Goal: Ask a question: Seek information or help from site administrators or community

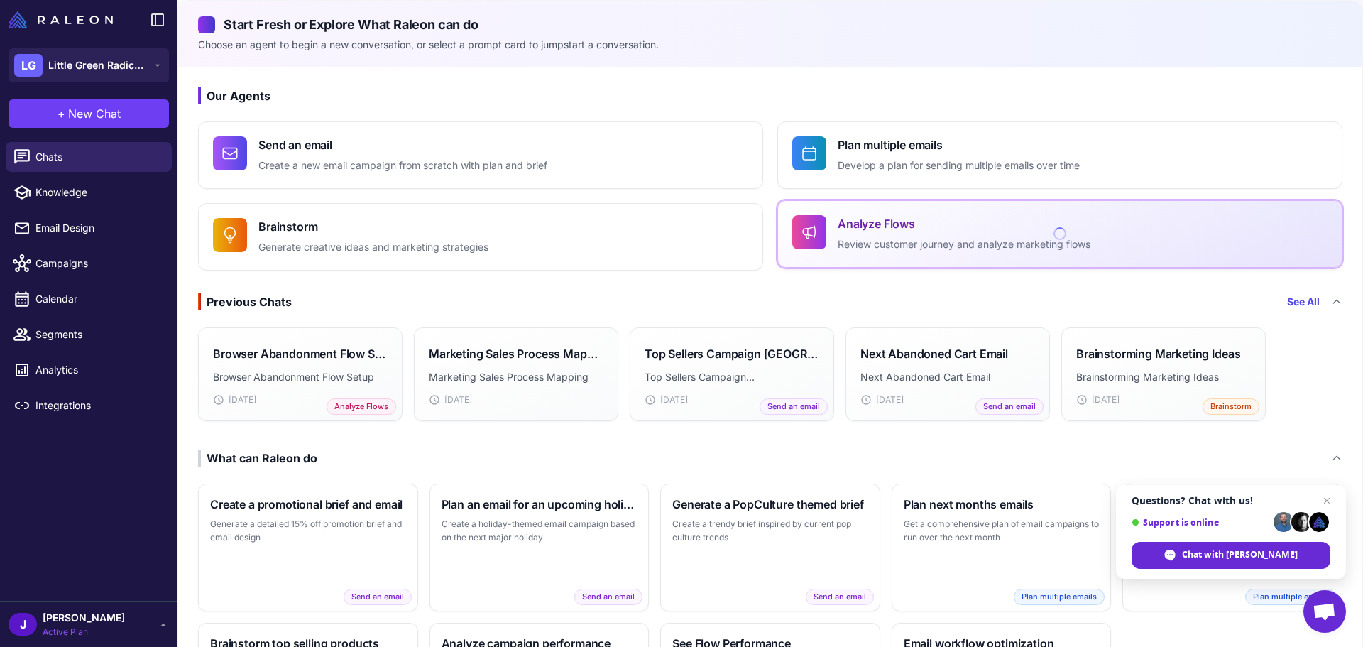
click at [881, 246] on p "Review customer journey and analyze marketing flows" at bounding box center [964, 244] width 253 height 16
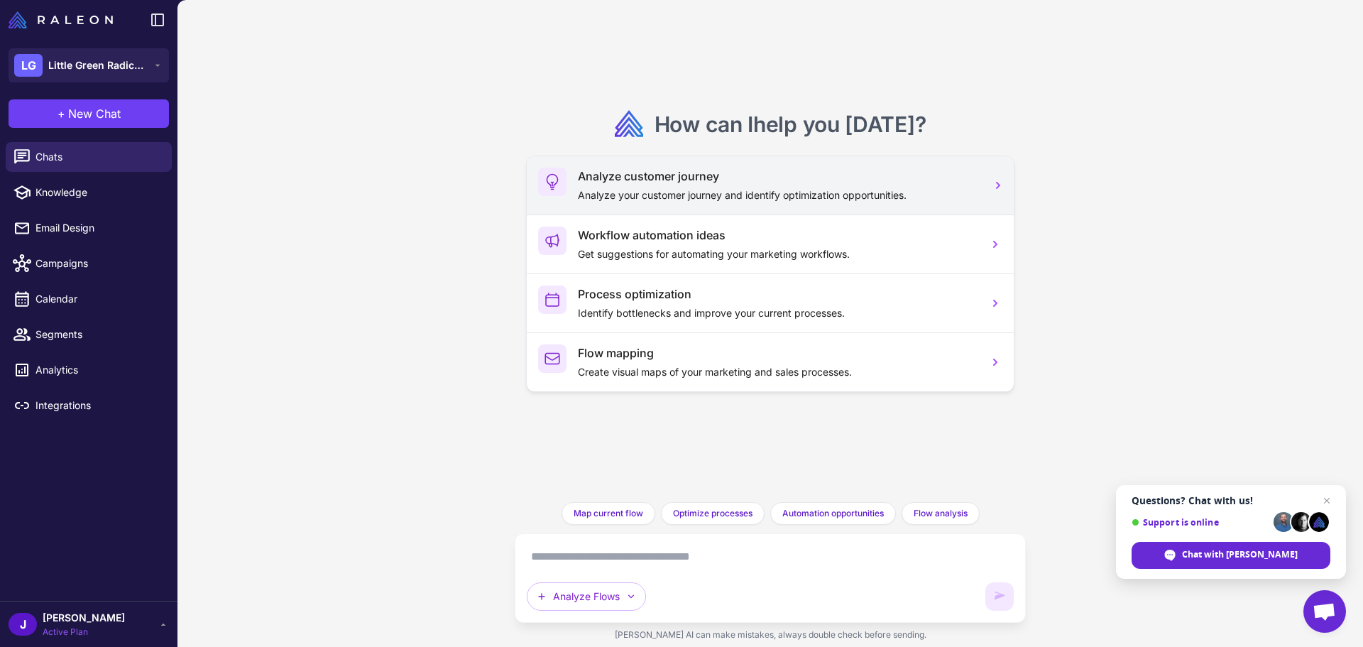
click at [644, 190] on p "Analyze your customer journey and identify optimization opportunities." at bounding box center [777, 195] width 399 height 16
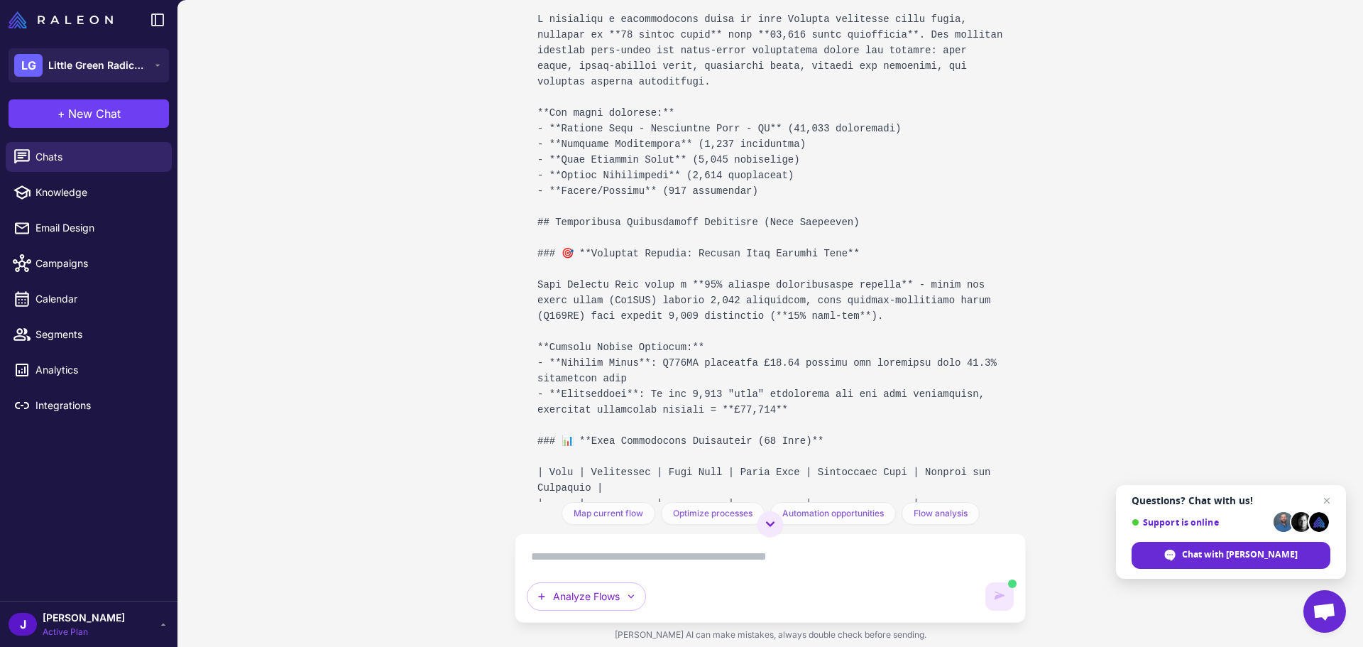
scroll to position [1064, 0]
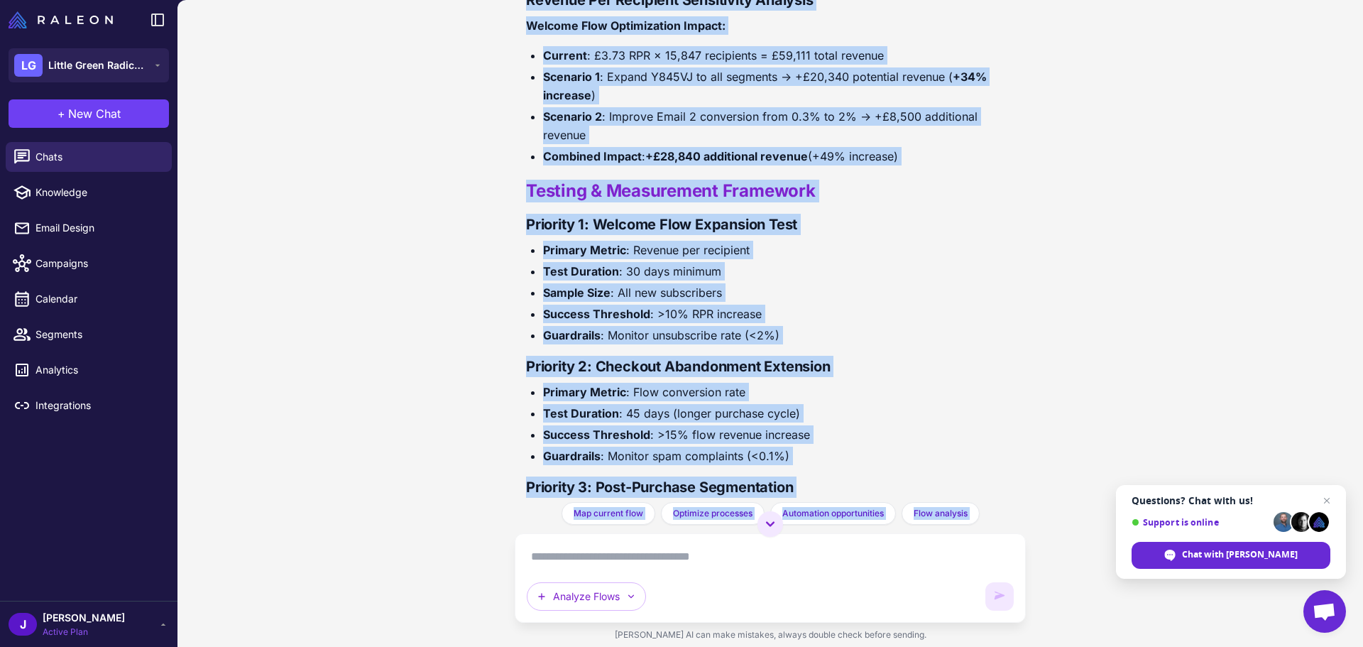
scroll to position [3803, 0]
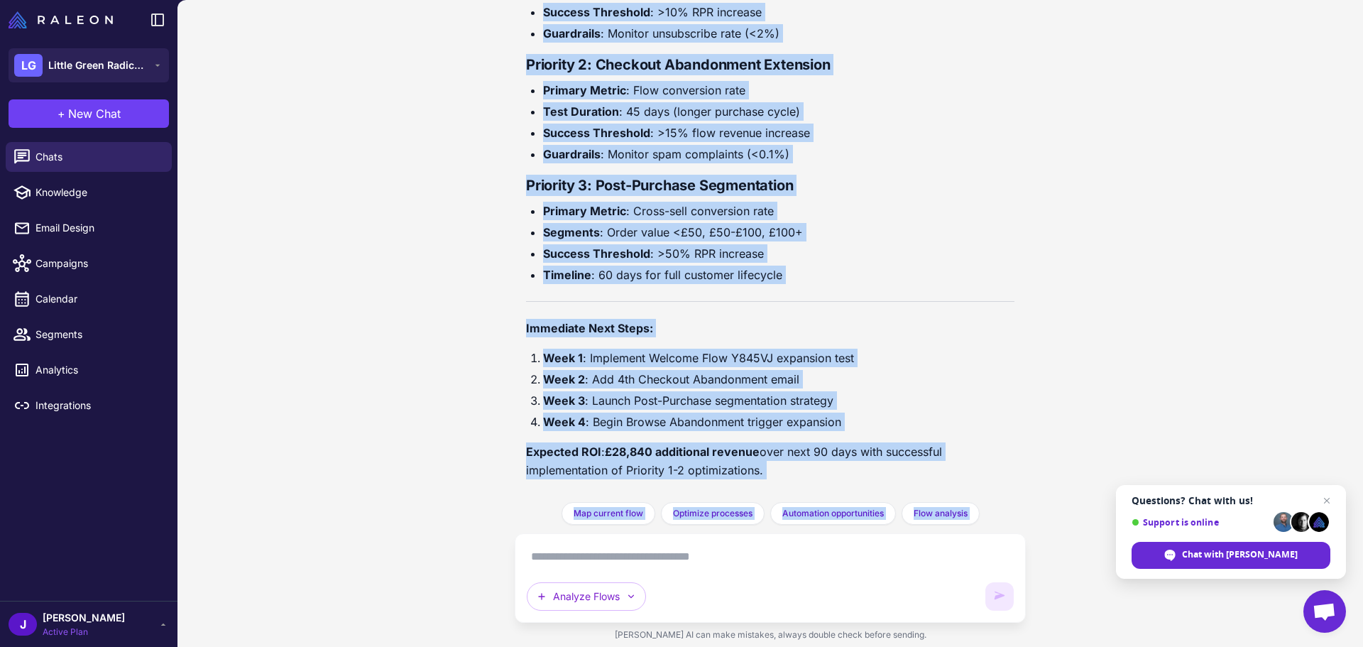
drag, startPoint x: 520, startPoint y: 306, endPoint x: 482, endPoint y: 522, distance: 219.2
click at [485, 523] on div "Analyze my customer journey and identify opportunities for optimization. I'll a…" at bounding box center [770, 323] width 1186 height 647
copy div "Customer Journey Analysis & Optimization Report Analysis Period: Last 90 Days W…"
click at [1092, 201] on div "Analyze my customer journey and identify opportunities for optimization. I'll a…" at bounding box center [770, 323] width 1186 height 647
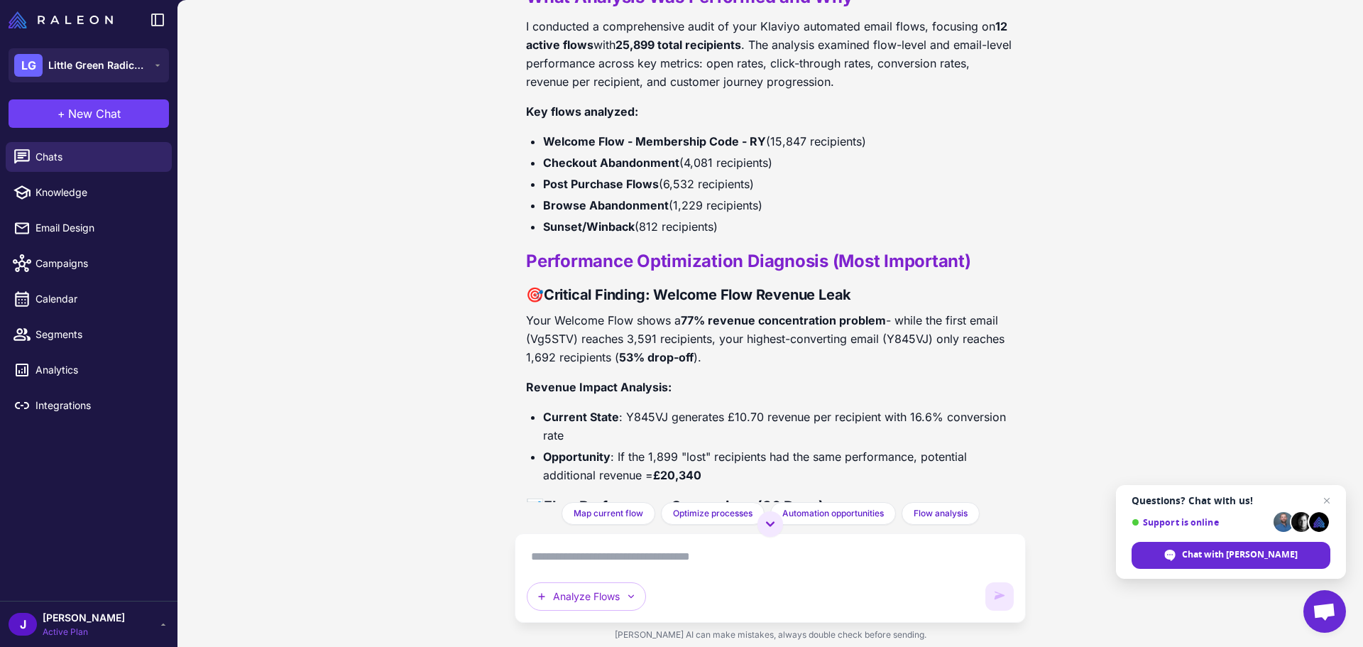
scroll to position [1176, 0]
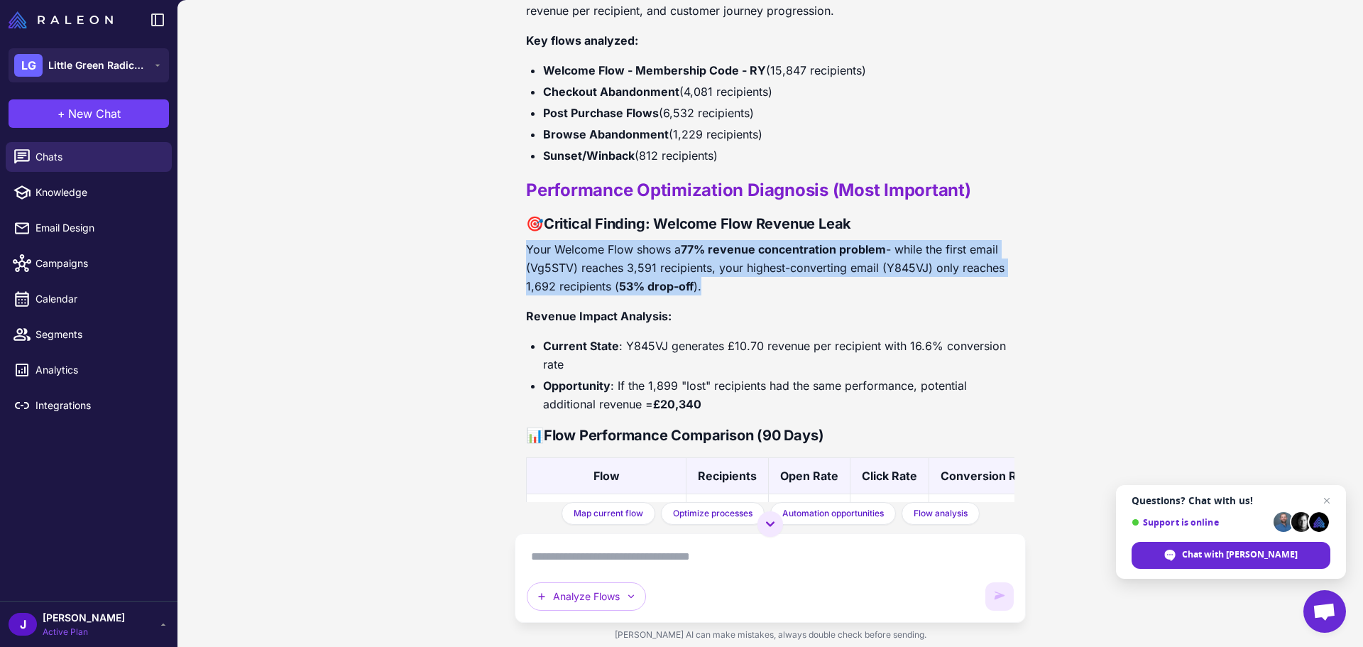
drag, startPoint x: 713, startPoint y: 289, endPoint x: 515, endPoint y: 249, distance: 202.0
click at [515, 249] on div "Analyze my customer journey and identify opportunities for optimization. I'll a…" at bounding box center [770, 251] width 511 height 502
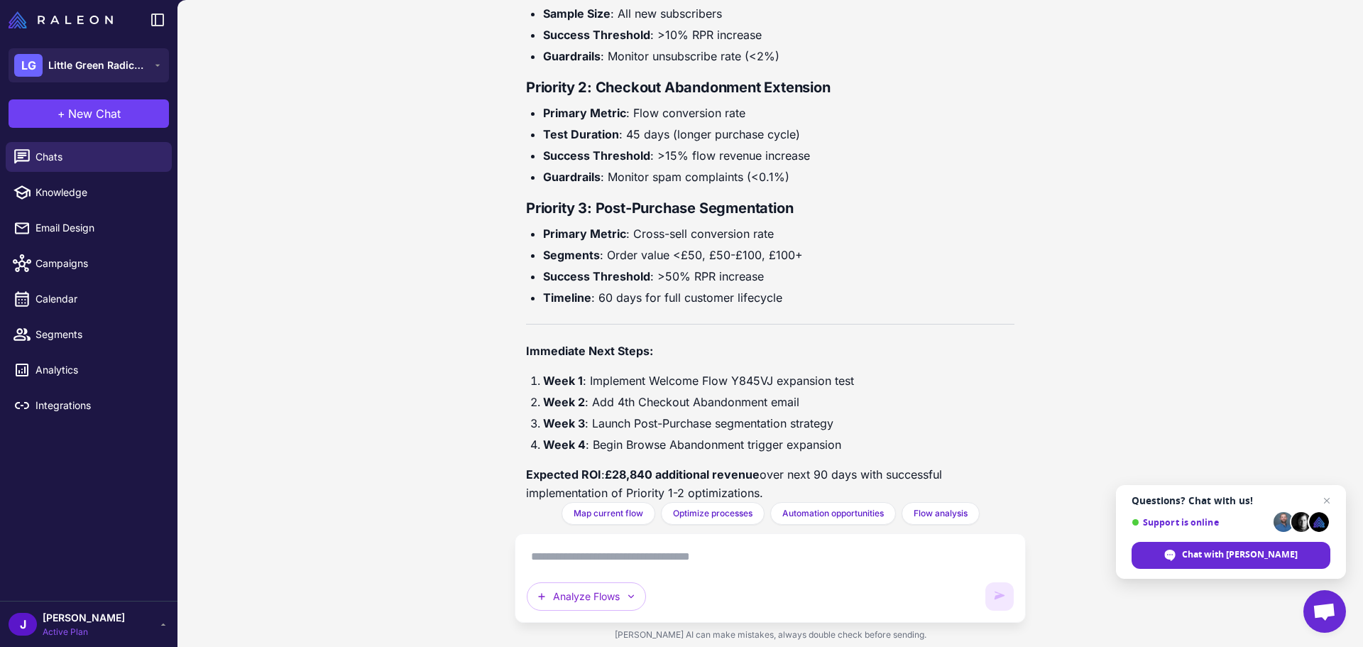
scroll to position [3803, 0]
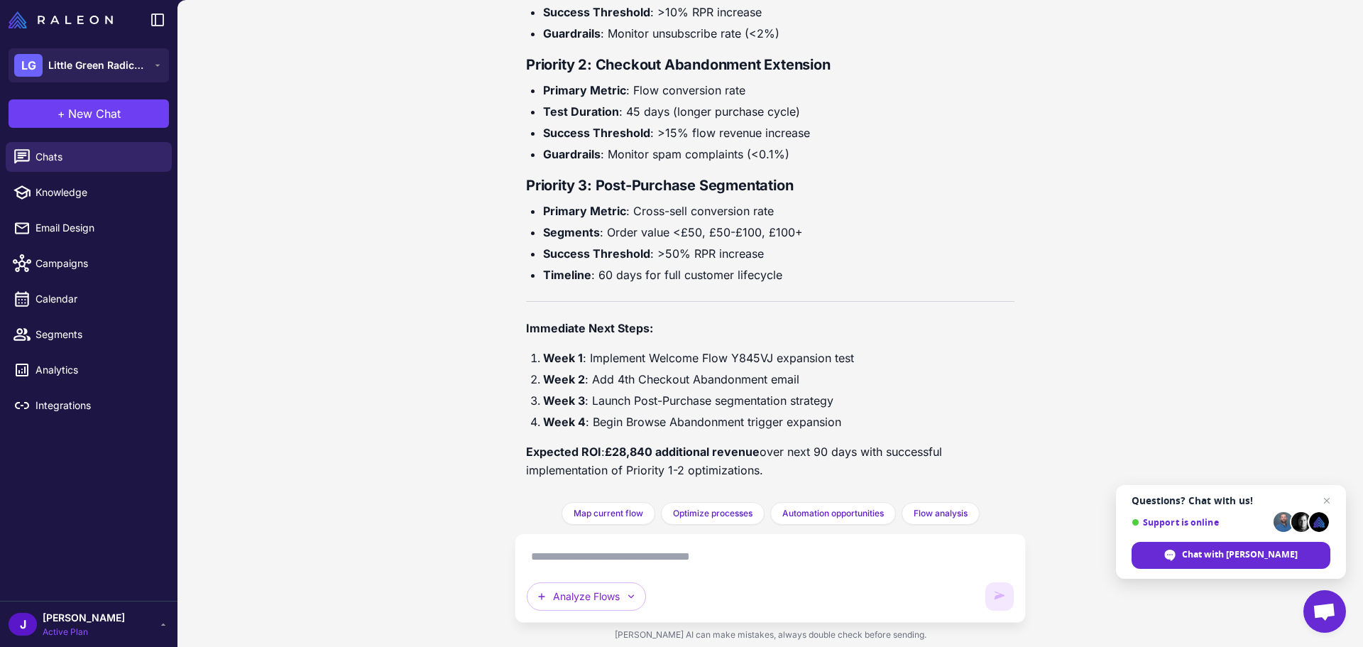
click at [595, 558] on textarea at bounding box center [770, 556] width 487 height 23
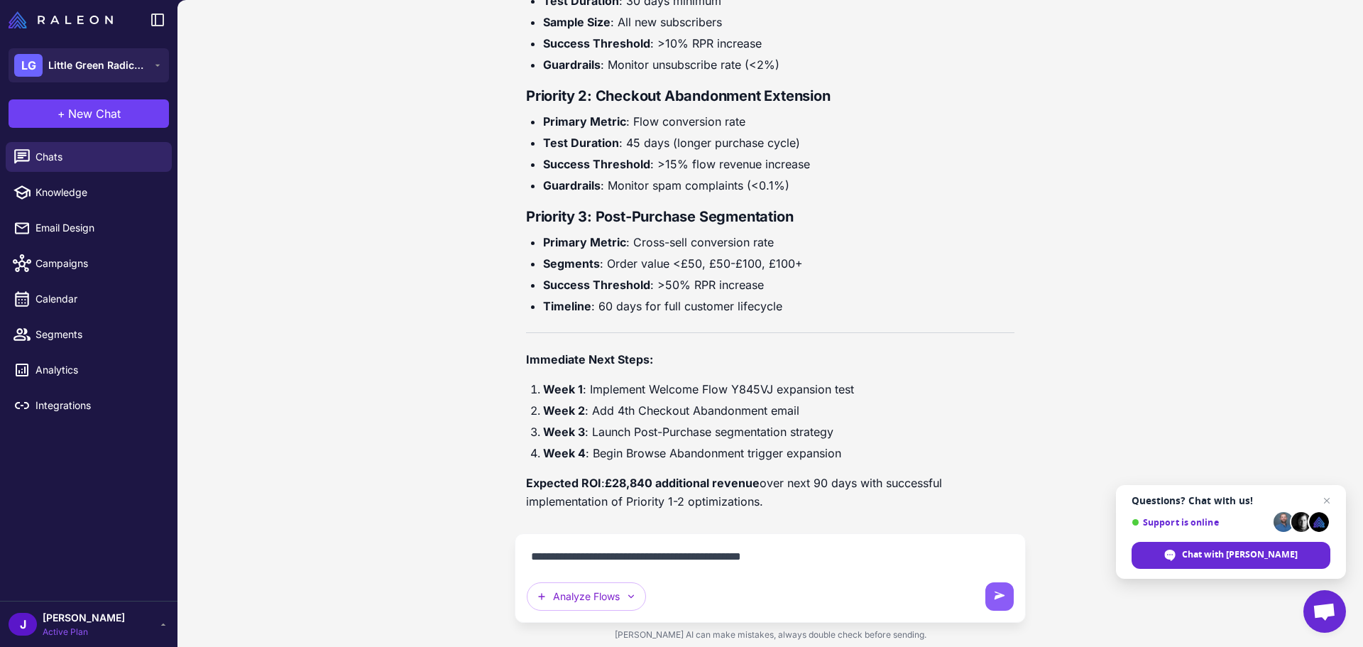
type textarea "**********"
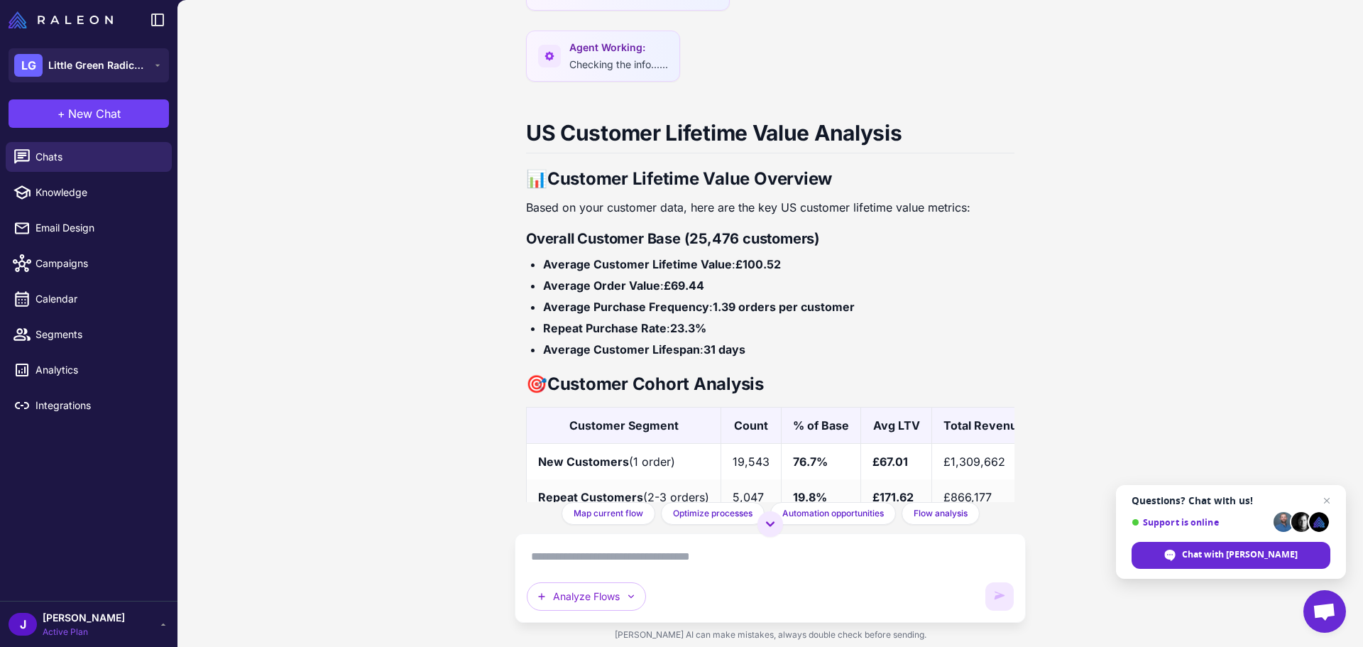
scroll to position [4565, 0]
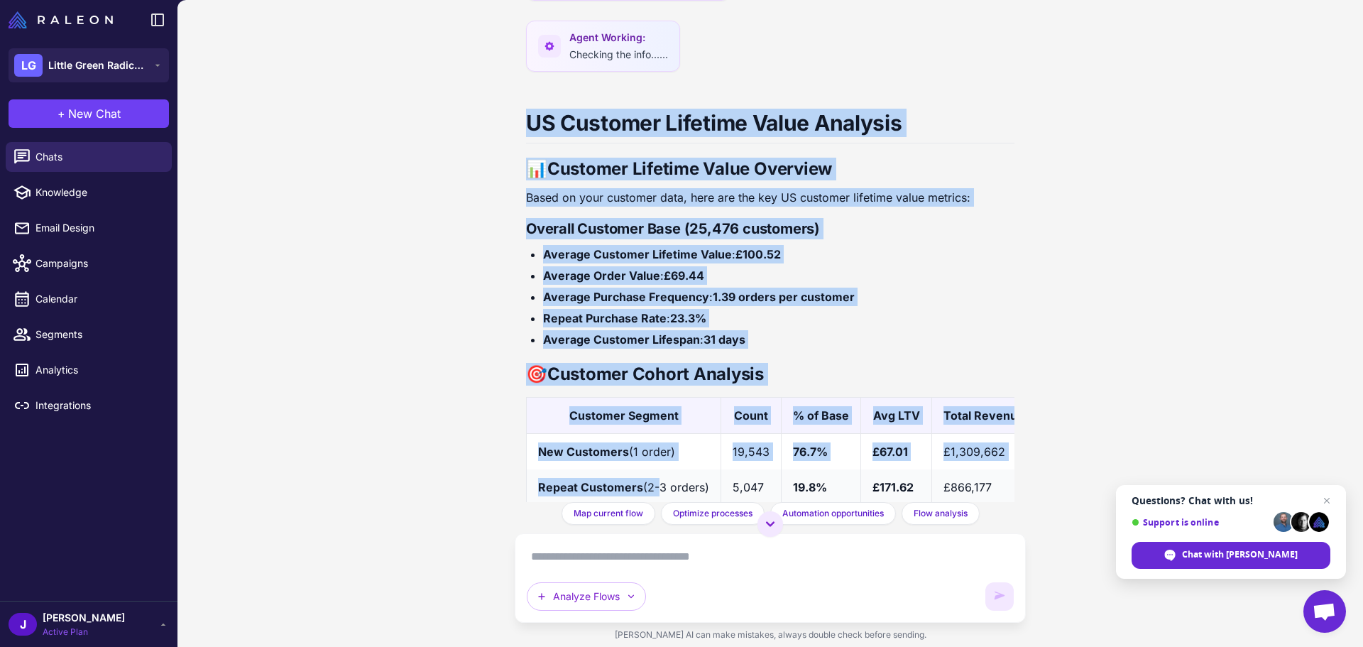
drag, startPoint x: 500, startPoint y: 139, endPoint x: 654, endPoint y: 495, distance: 387.6
click at [654, 495] on div "Analyze my customer journey and identify opportunities for optimization. I'll a…" at bounding box center [770, 323] width 1186 height 647
click at [842, 349] on li "Average Customer Lifespan : 31 days" at bounding box center [778, 339] width 471 height 18
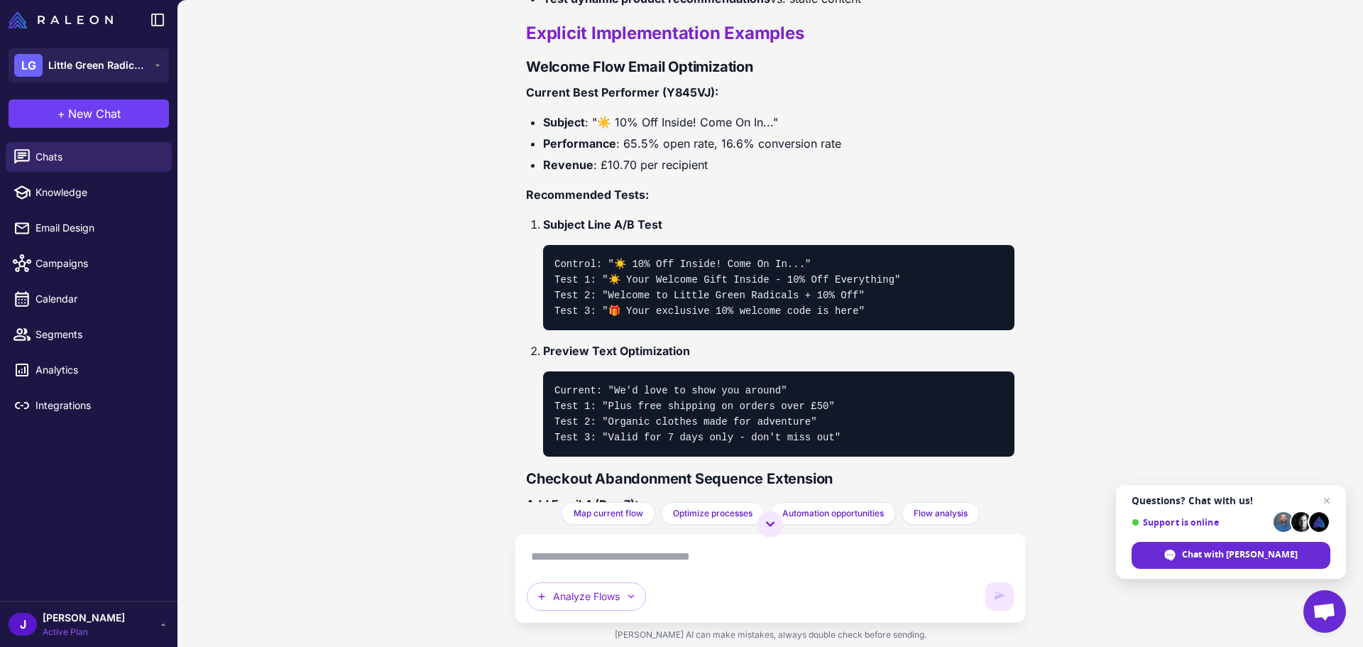
scroll to position [2176, 0]
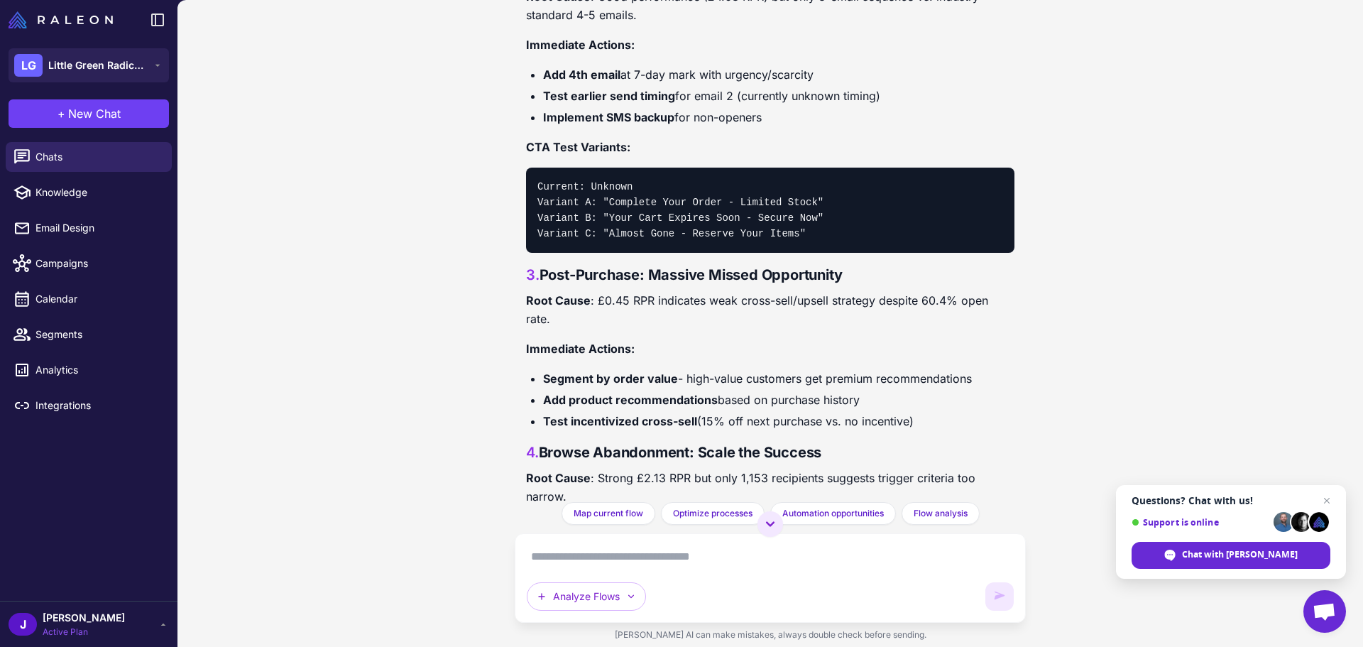
drag, startPoint x: 641, startPoint y: 475, endPoint x: 526, endPoint y: -69, distance: 555.8
click at [526, 0] on html "LG Little Green Radicals + New Chat Raleon Agents Send an email Plan multiple e…" at bounding box center [681, 0] width 1363 height 0
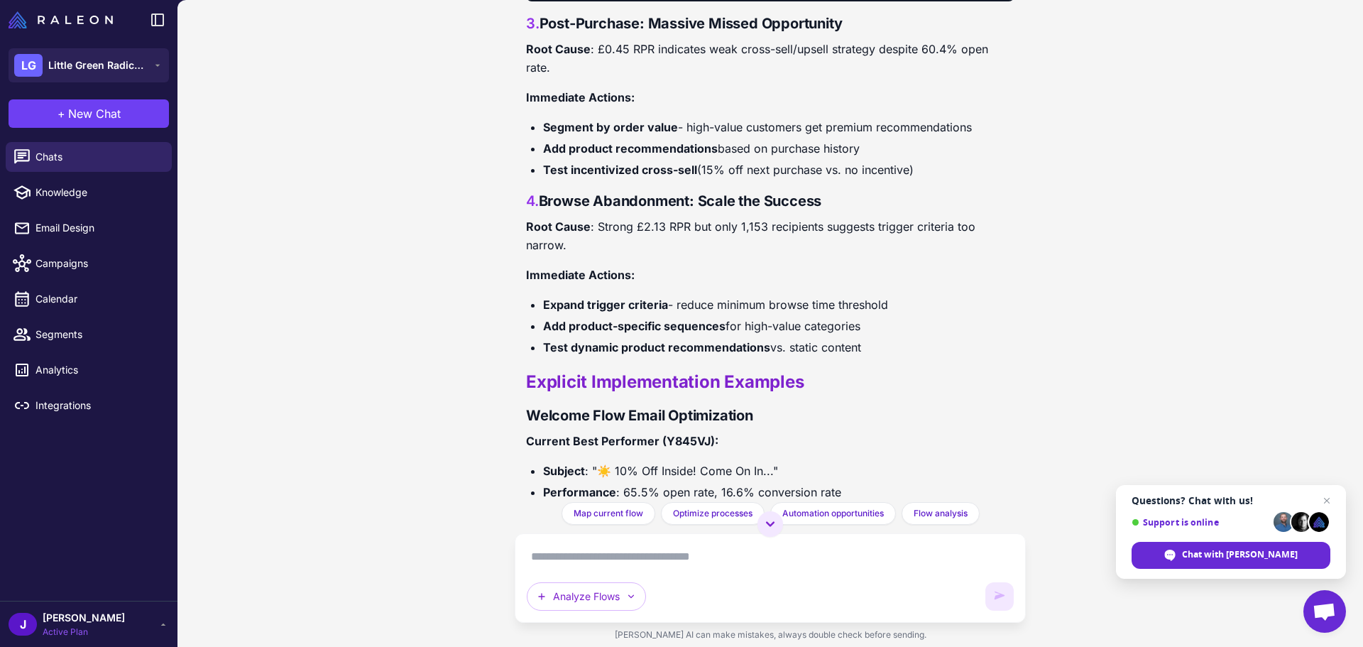
scroll to position [2673, 0]
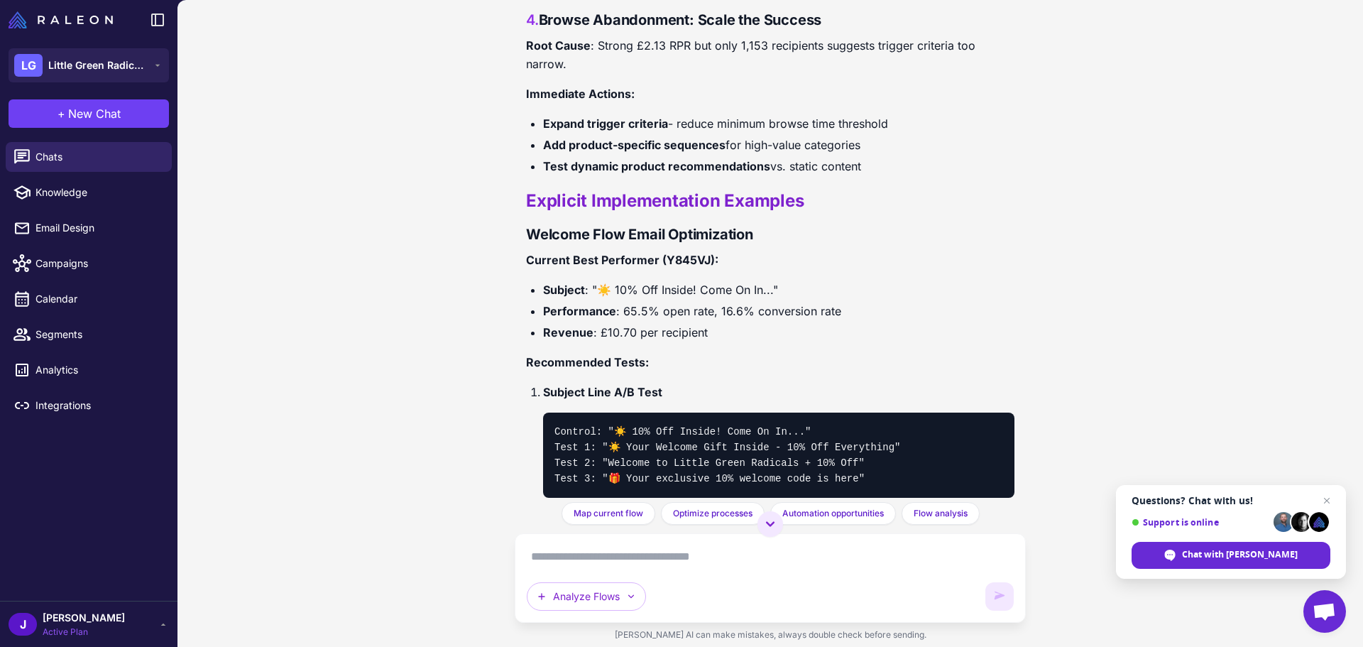
click at [357, 229] on div "Analyze my customer journey and identify opportunities for optimization. I'll a…" at bounding box center [770, 323] width 1186 height 647
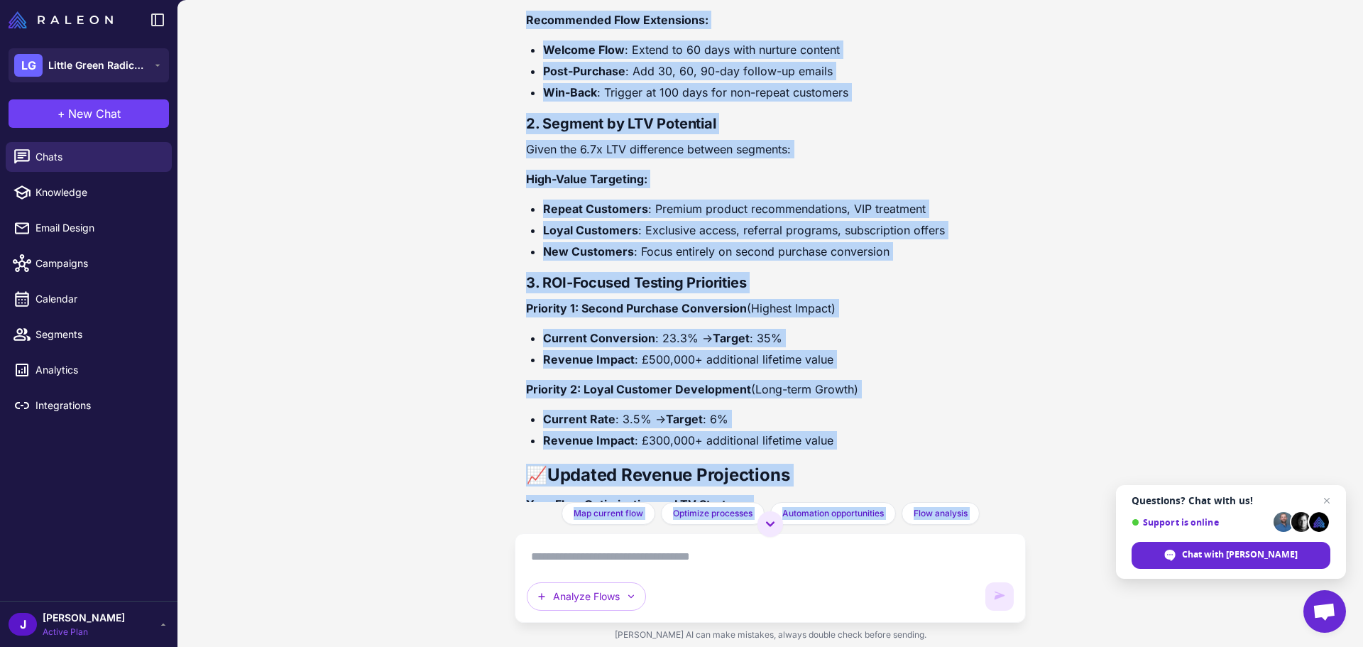
scroll to position [6197, 0]
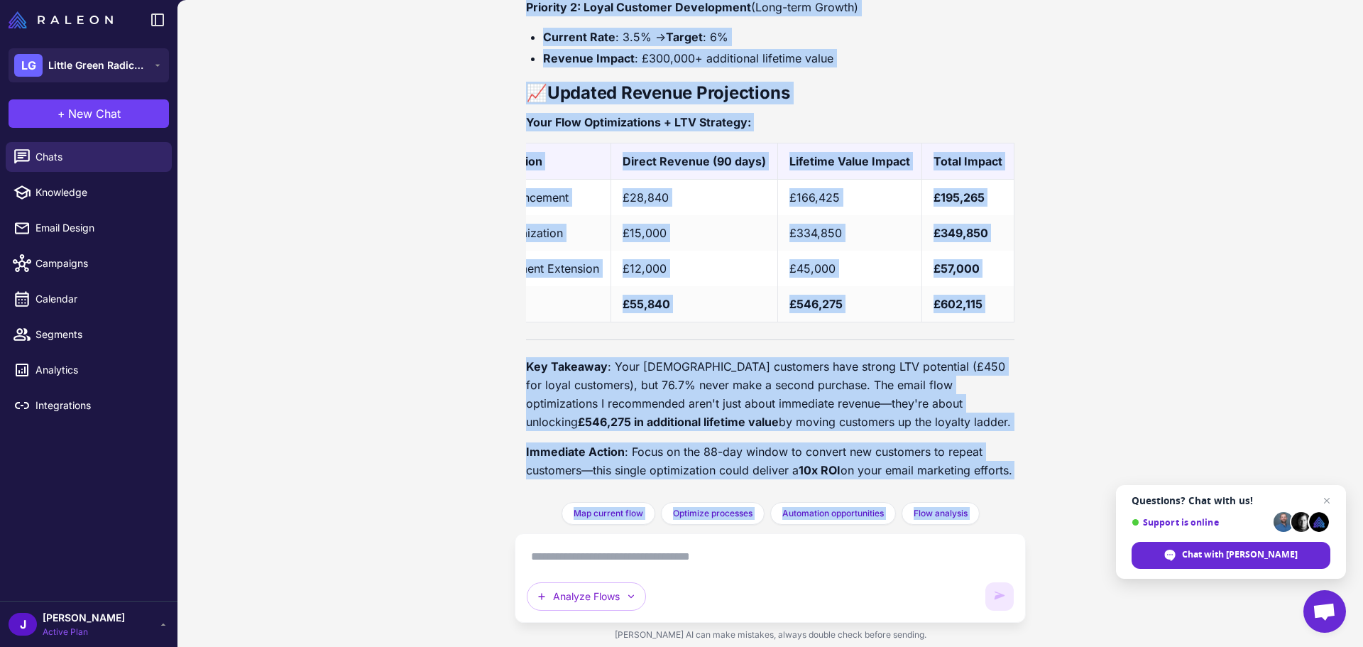
drag, startPoint x: 512, startPoint y: 143, endPoint x: 885, endPoint y: 468, distance: 494.6
click at [885, 468] on div "Analyze my customer journey and identify opportunities for optimization. I'll a…" at bounding box center [770, 323] width 1186 height 647
copy div "US Customer Lifetime Value Analysis 📊 Customer Lifetime Value Overview Based on…"
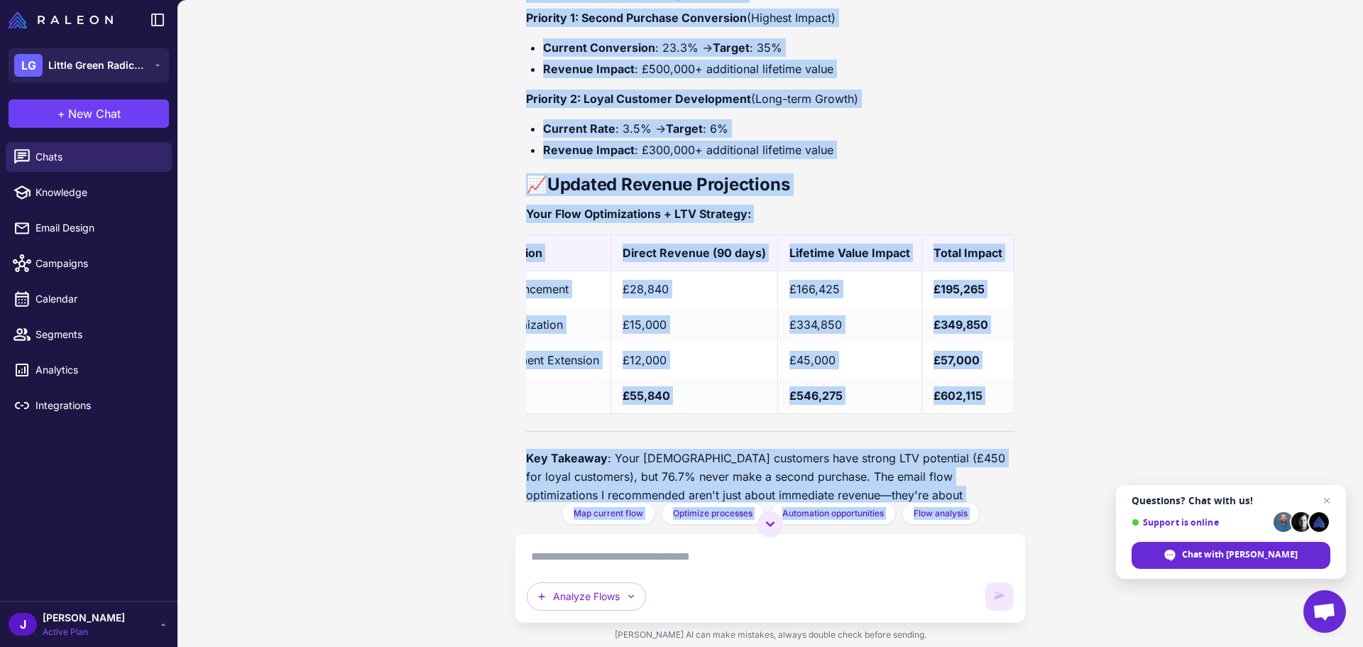
scroll to position [0, 0]
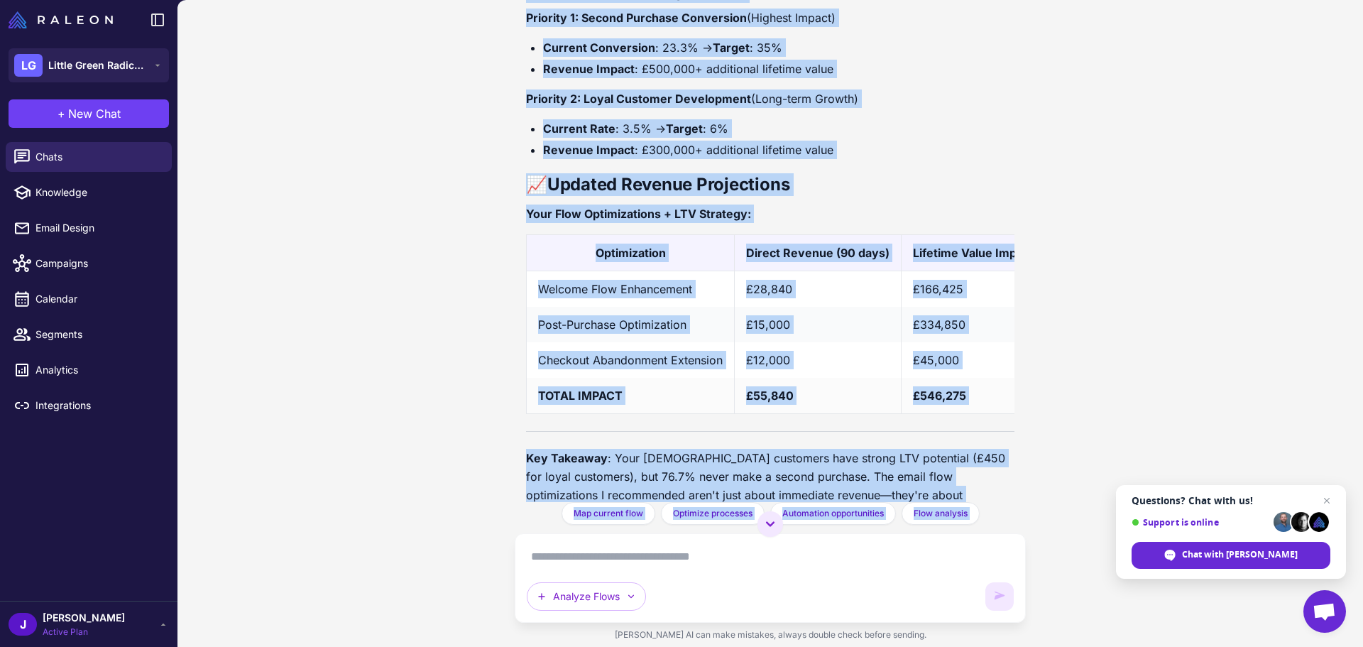
click at [936, 342] on td "£334,850" at bounding box center [974, 324] width 144 height 35
click at [406, 312] on div "Analyze my customer journey and identify opportunities for optimization. I'll a…" at bounding box center [770, 323] width 1186 height 647
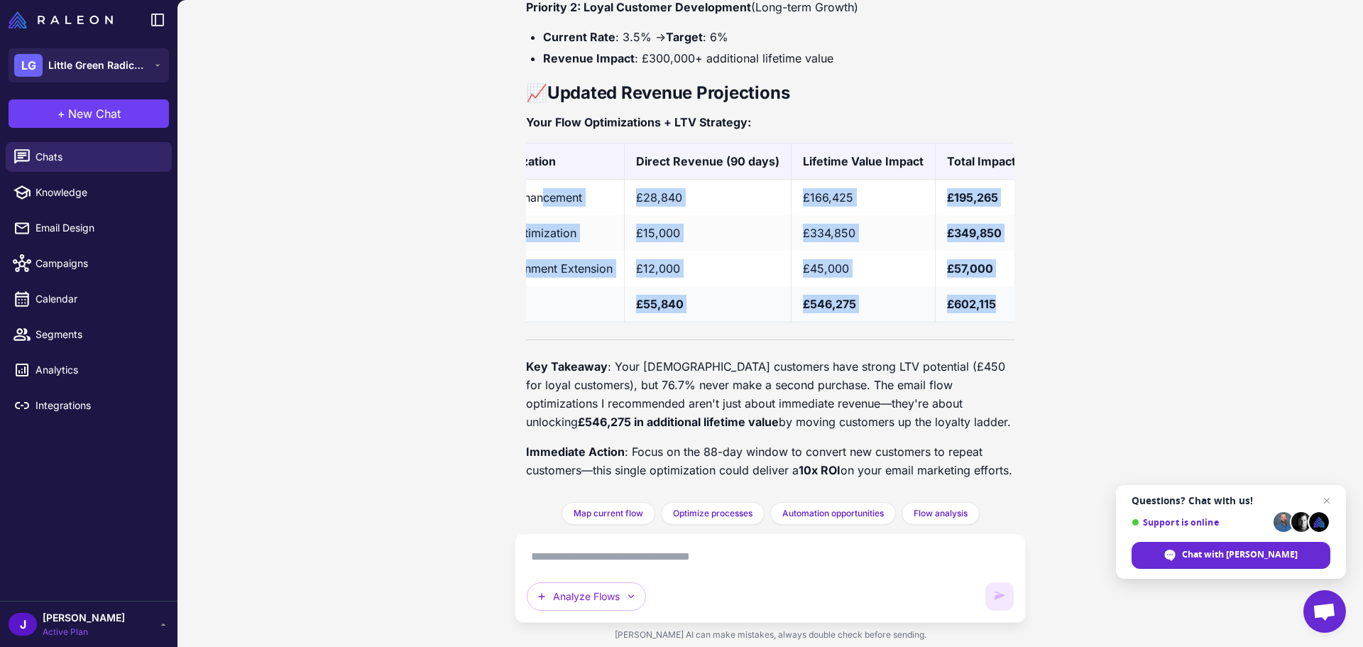
scroll to position [0, 127]
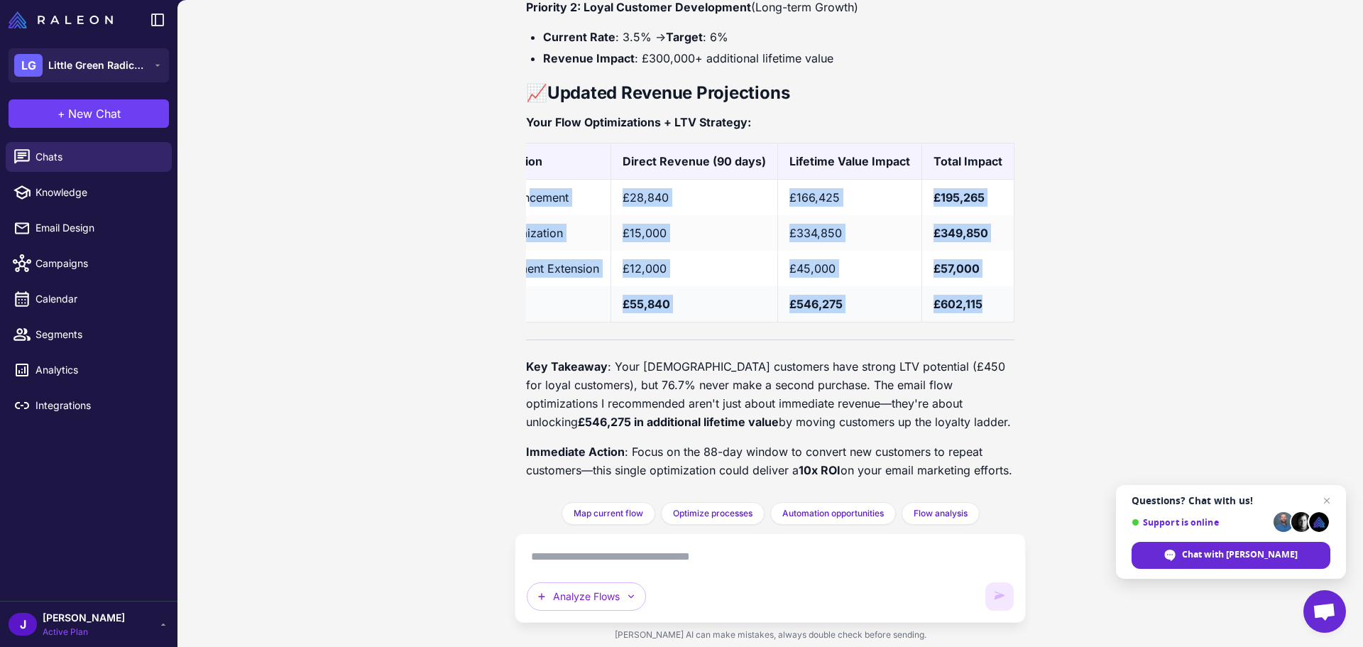
drag, startPoint x: 540, startPoint y: 169, endPoint x: 997, endPoint y: 276, distance: 469.6
click at [997, 276] on tbody "Welcome Flow Enhancement £28,840 £166,425 £195,265 Post-Purchase Optimization £…" at bounding box center [708, 251] width 611 height 143
click at [78, 185] on span "Knowledge" at bounding box center [97, 193] width 125 height 16
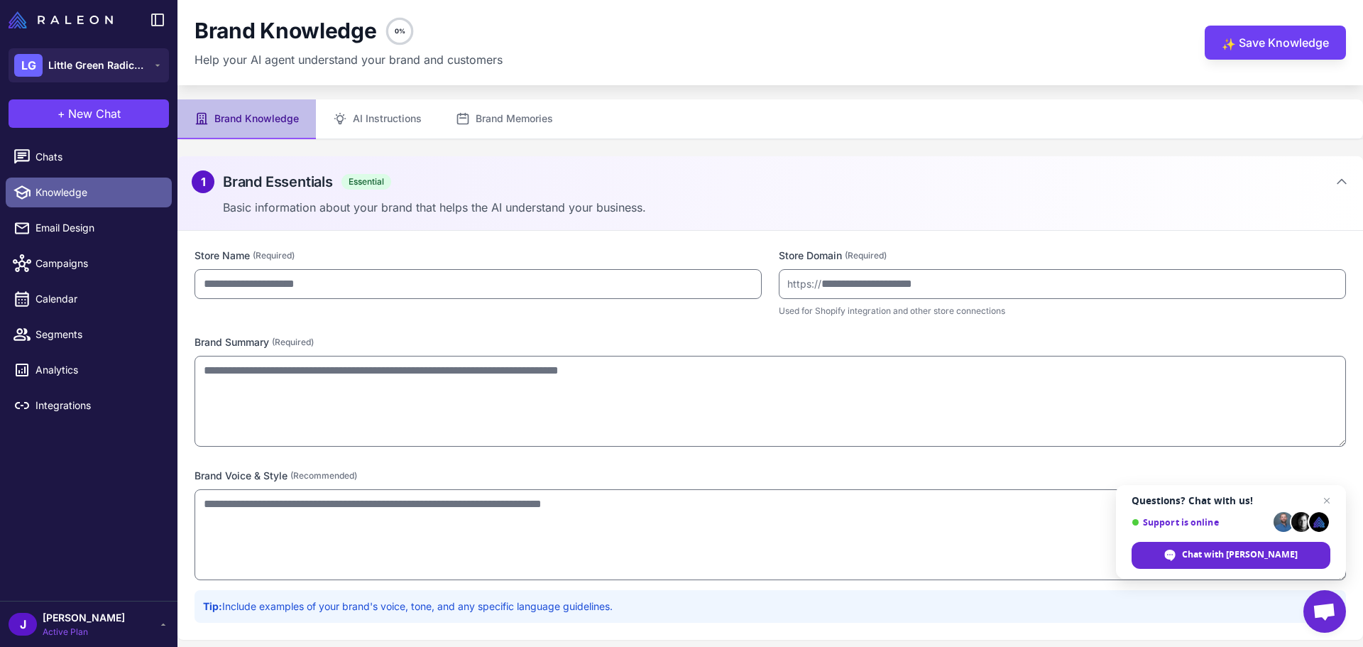
type input "**********"
type textarea "**********"
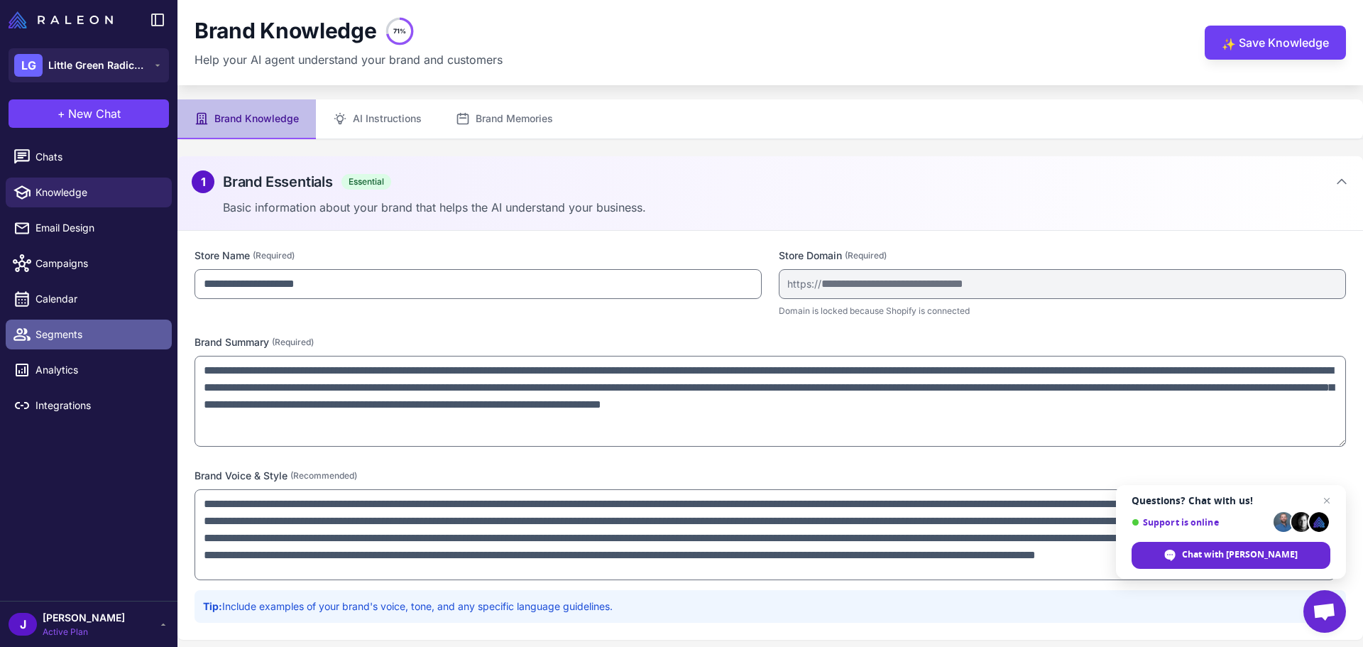
click at [119, 333] on span "Segments" at bounding box center [97, 335] width 125 height 16
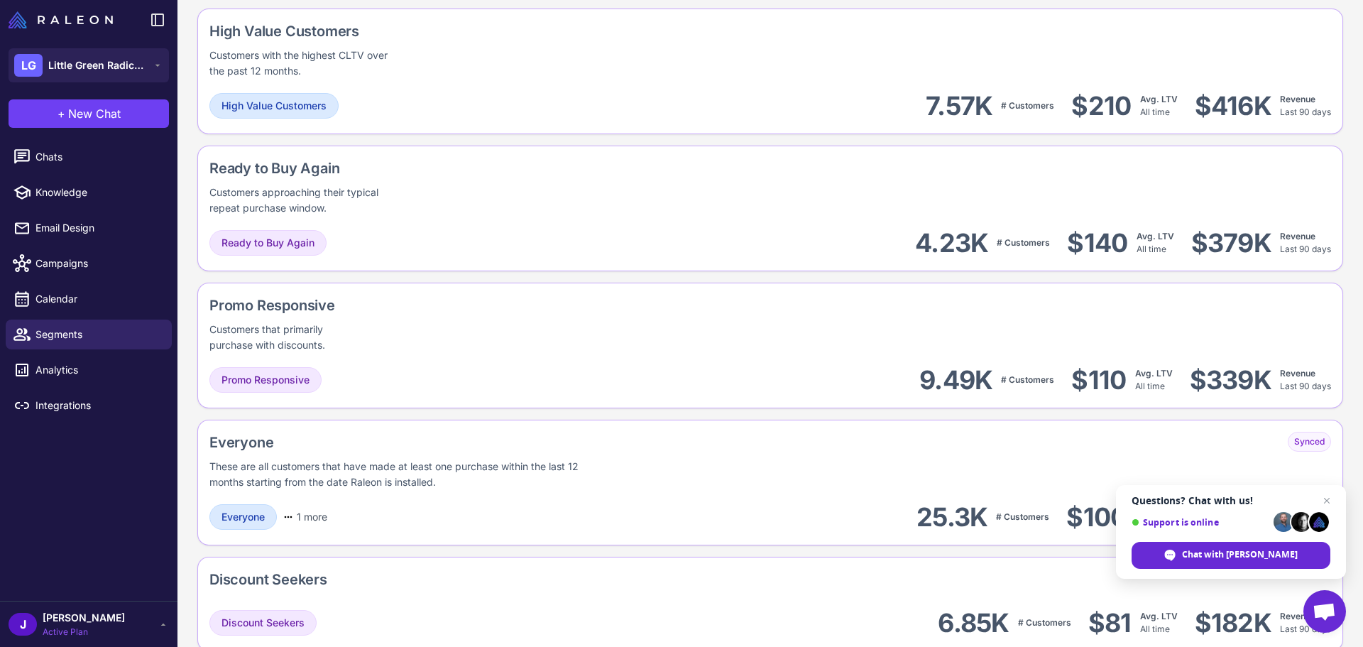
scroll to position [1149, 0]
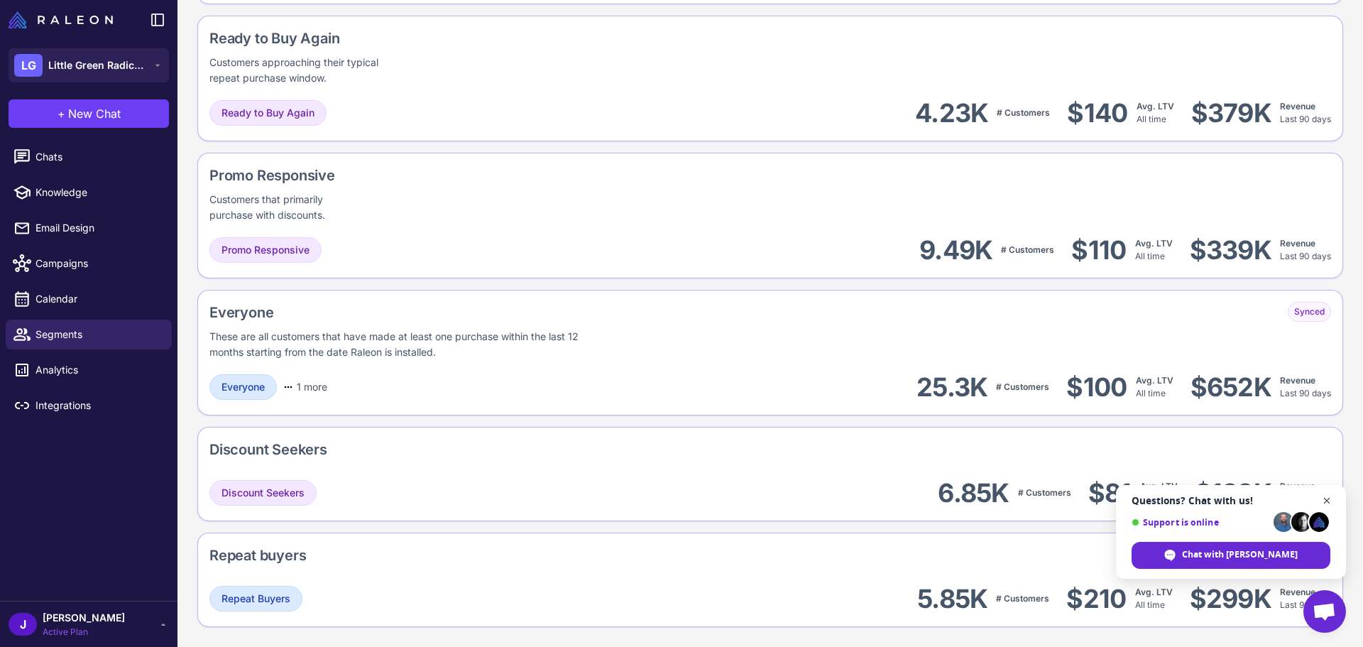
click at [1325, 503] on span "Close chat" at bounding box center [1327, 501] width 18 height 18
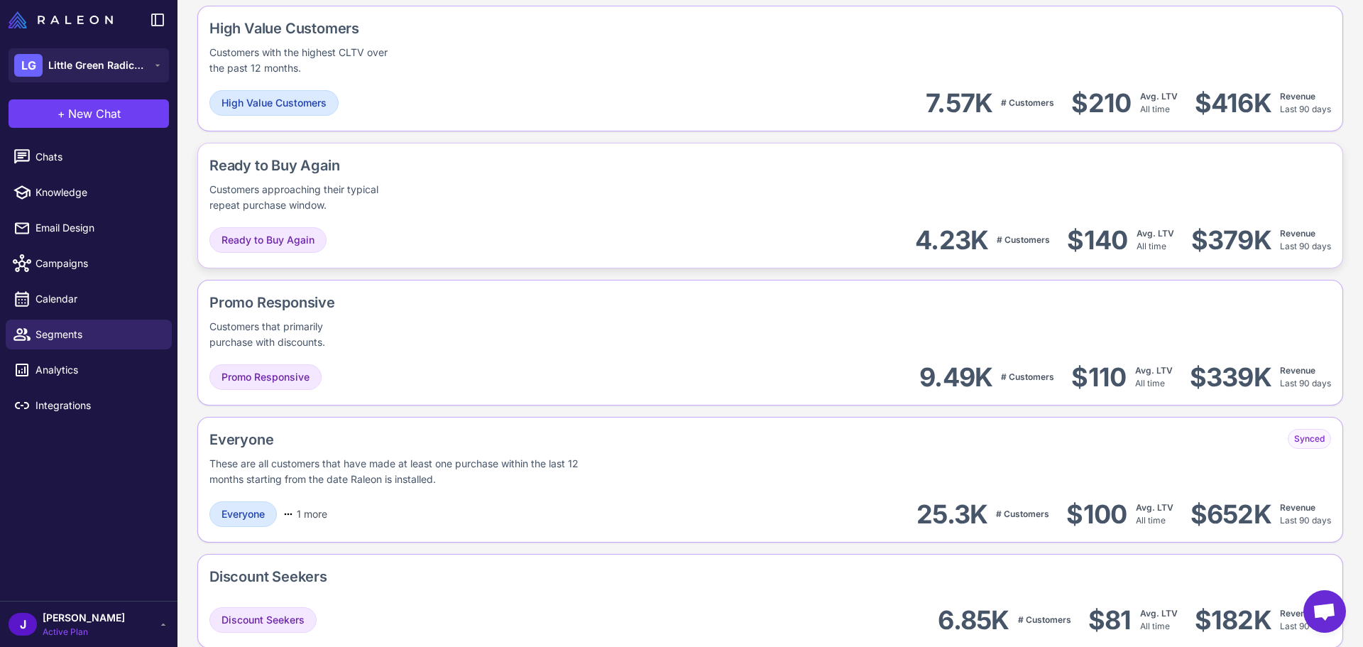
scroll to position [865, 0]
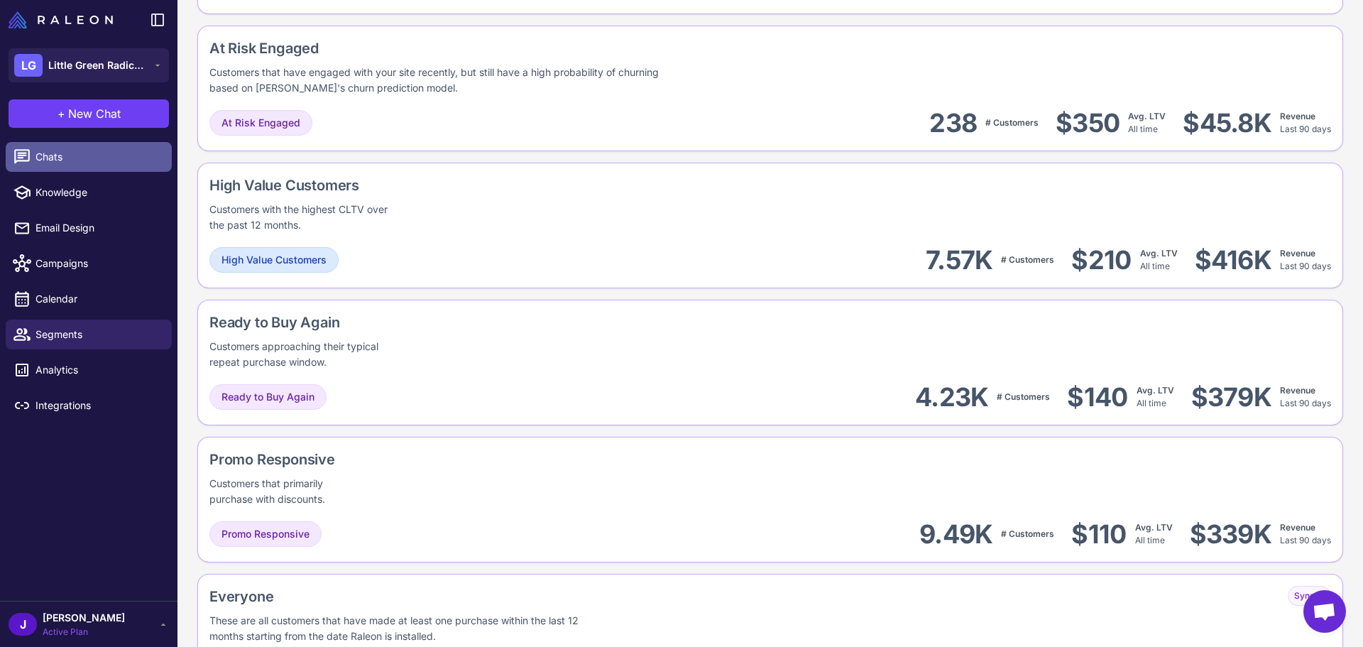
click at [62, 159] on span "Chats" at bounding box center [97, 157] width 125 height 16
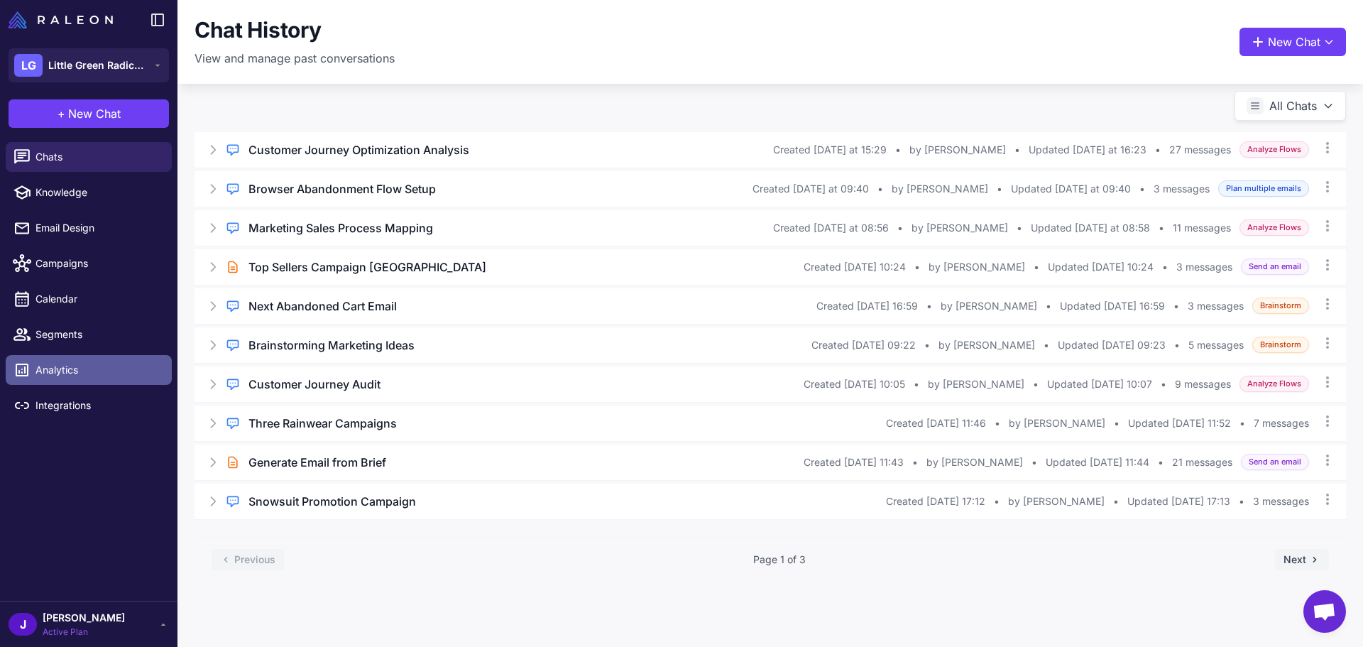
click at [90, 366] on span "Analytics" at bounding box center [97, 370] width 125 height 16
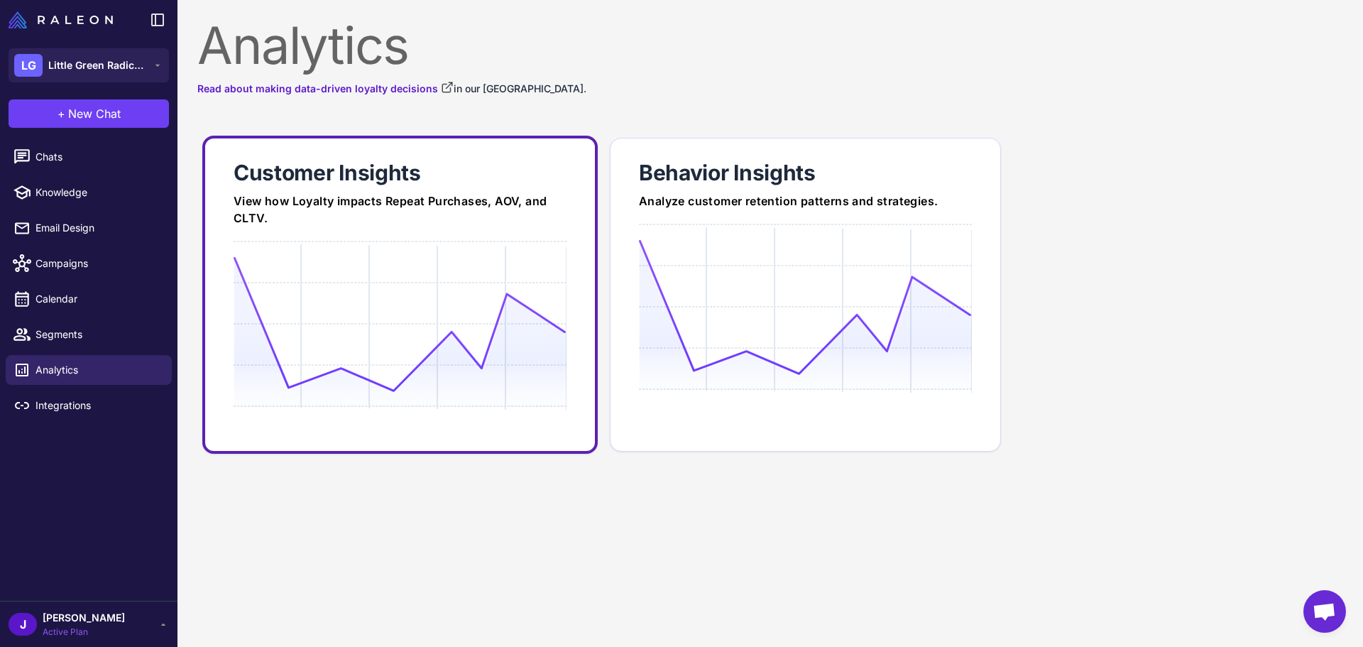
click at [413, 259] on icon at bounding box center [400, 324] width 332 height 136
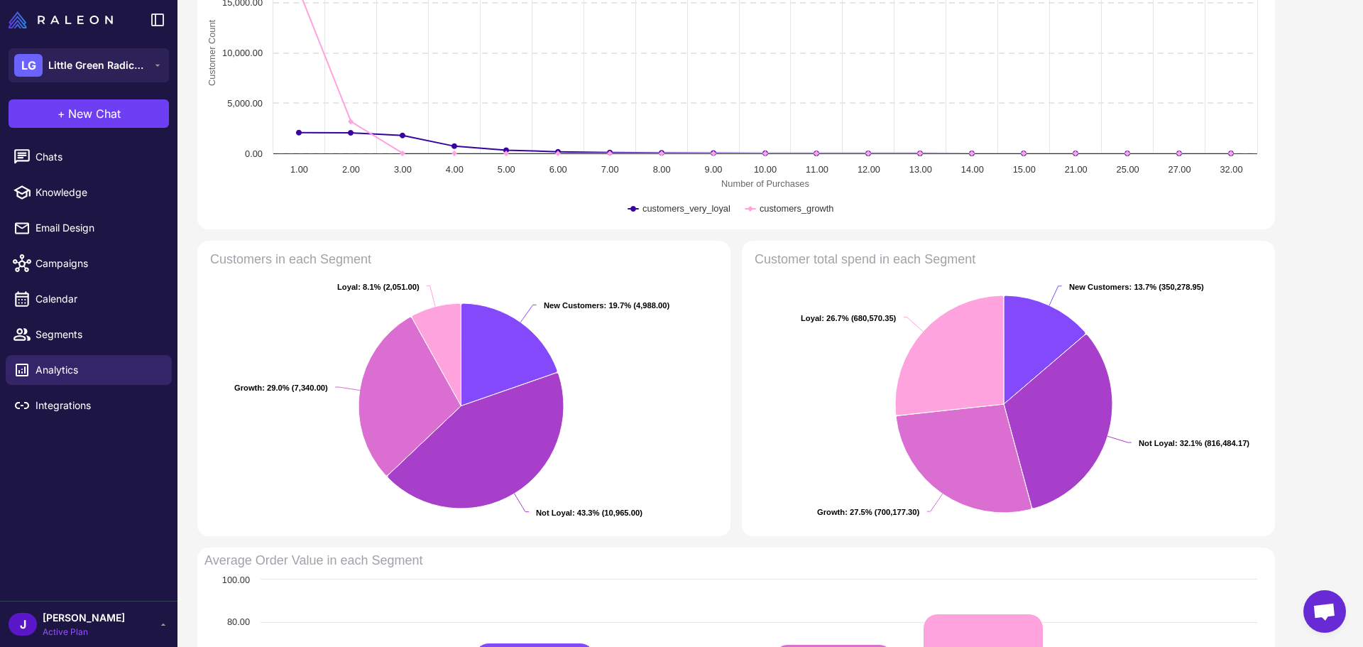
scroll to position [210, 0]
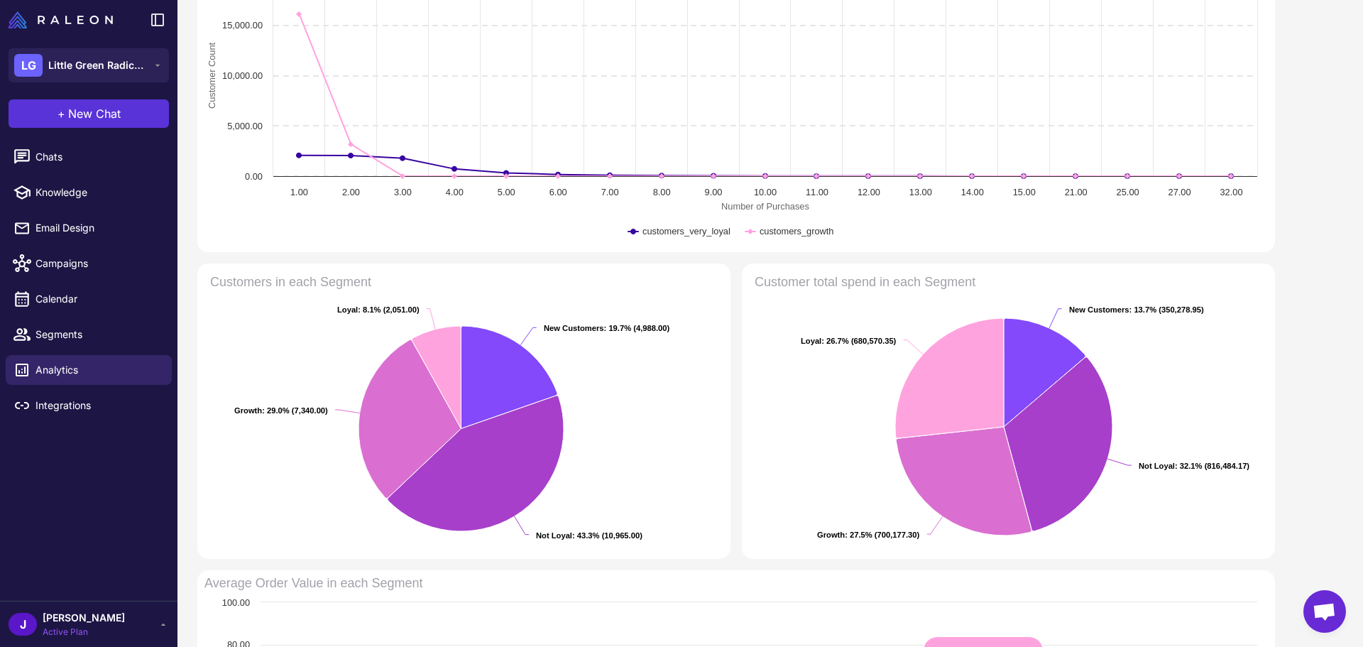
click at [62, 104] on button "+ New Chat" at bounding box center [89, 113] width 160 height 28
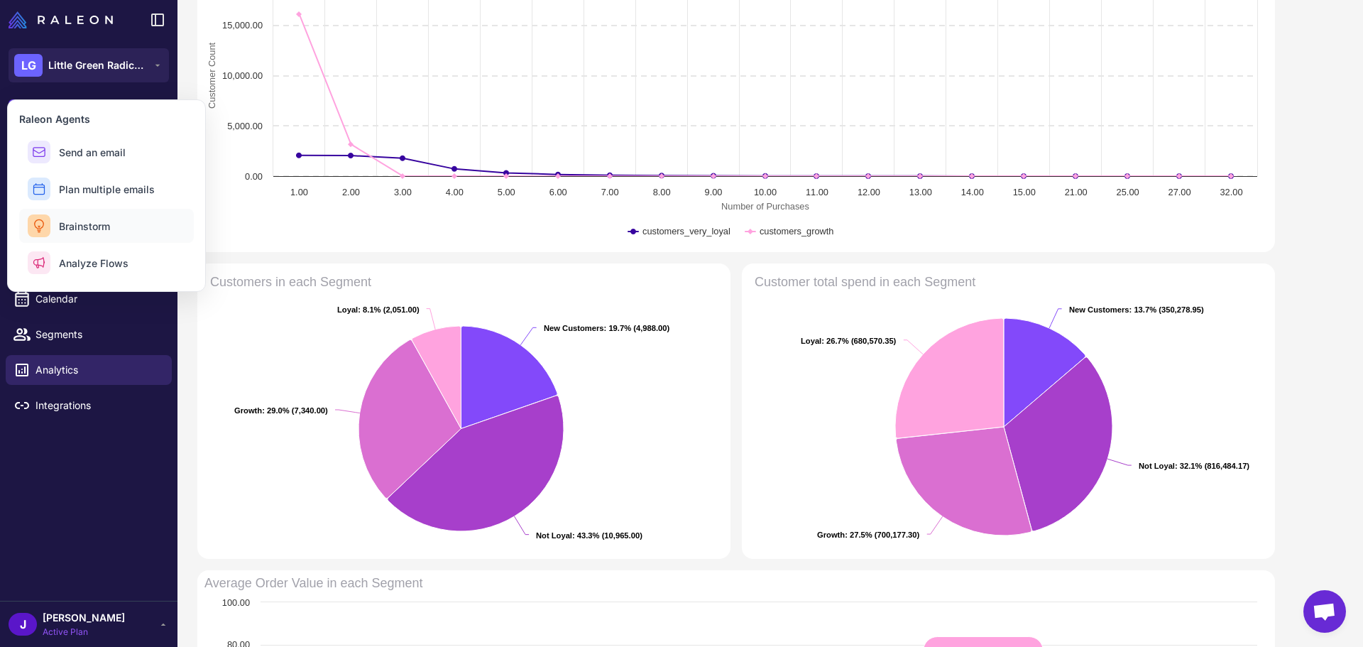
click at [114, 223] on button "Brainstorm" at bounding box center [106, 226] width 175 height 34
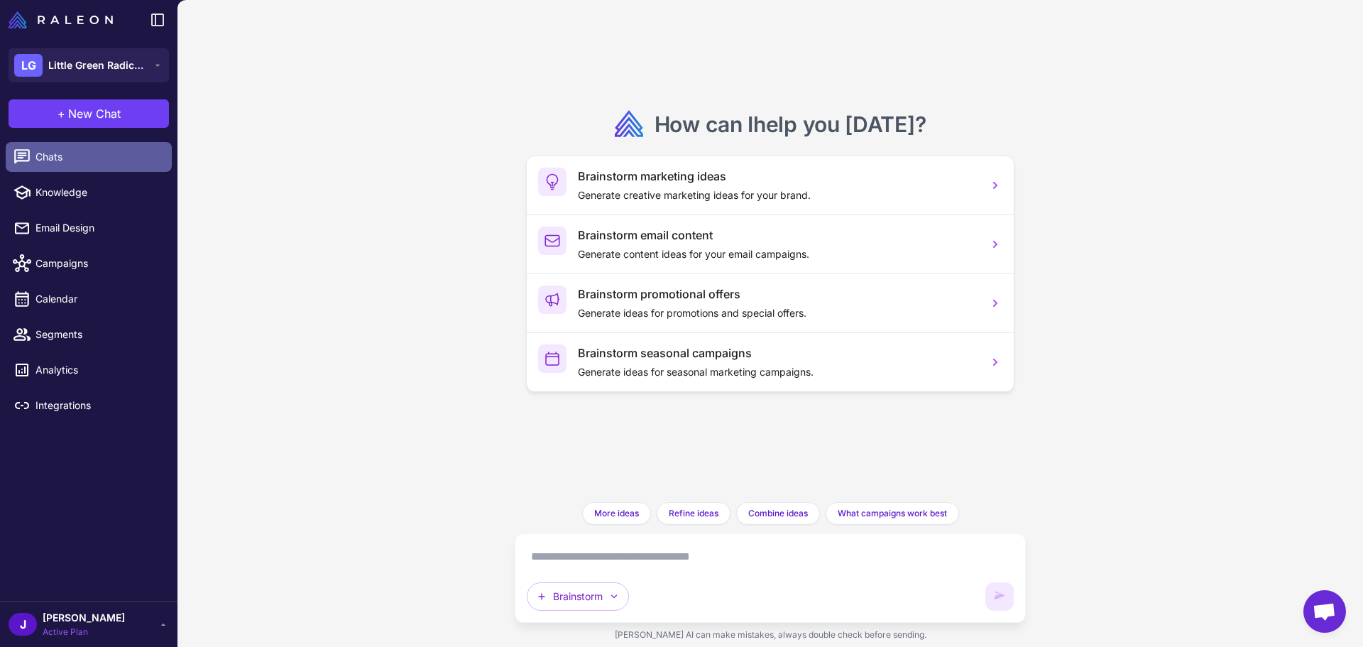
click at [69, 160] on span "Chats" at bounding box center [97, 157] width 125 height 16
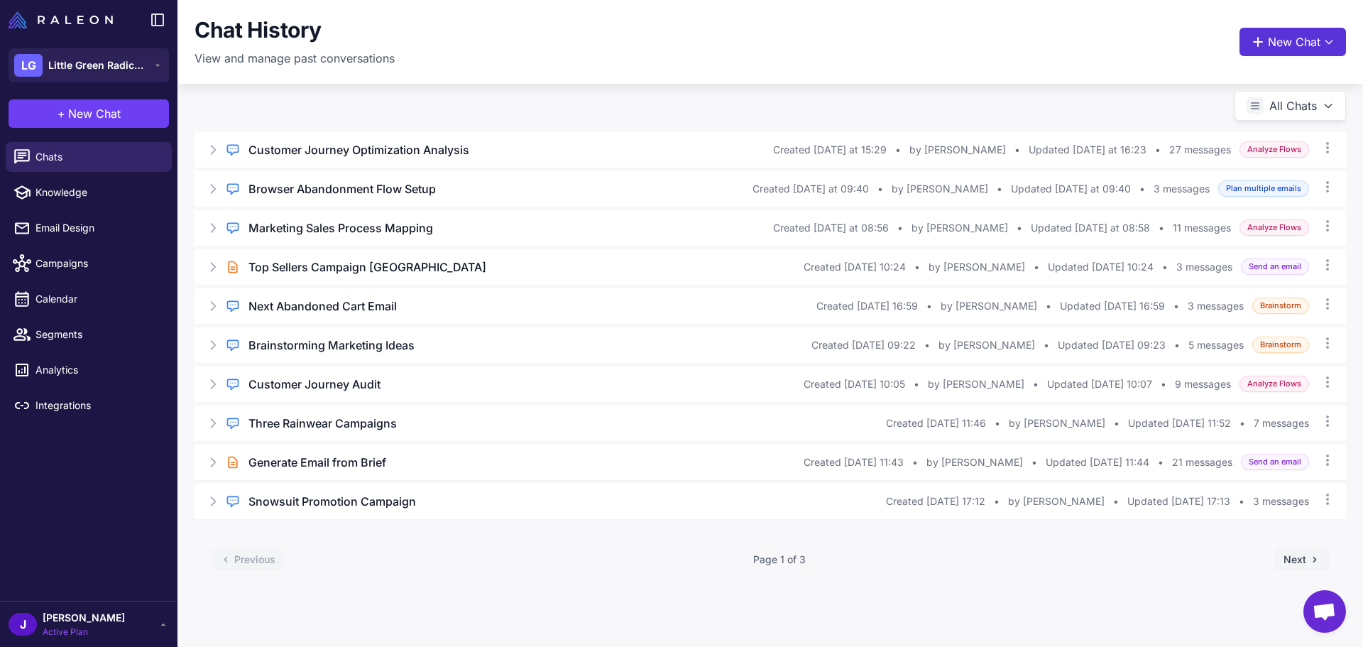
click at [1292, 37] on button "New Chat" at bounding box center [1292, 42] width 106 height 28
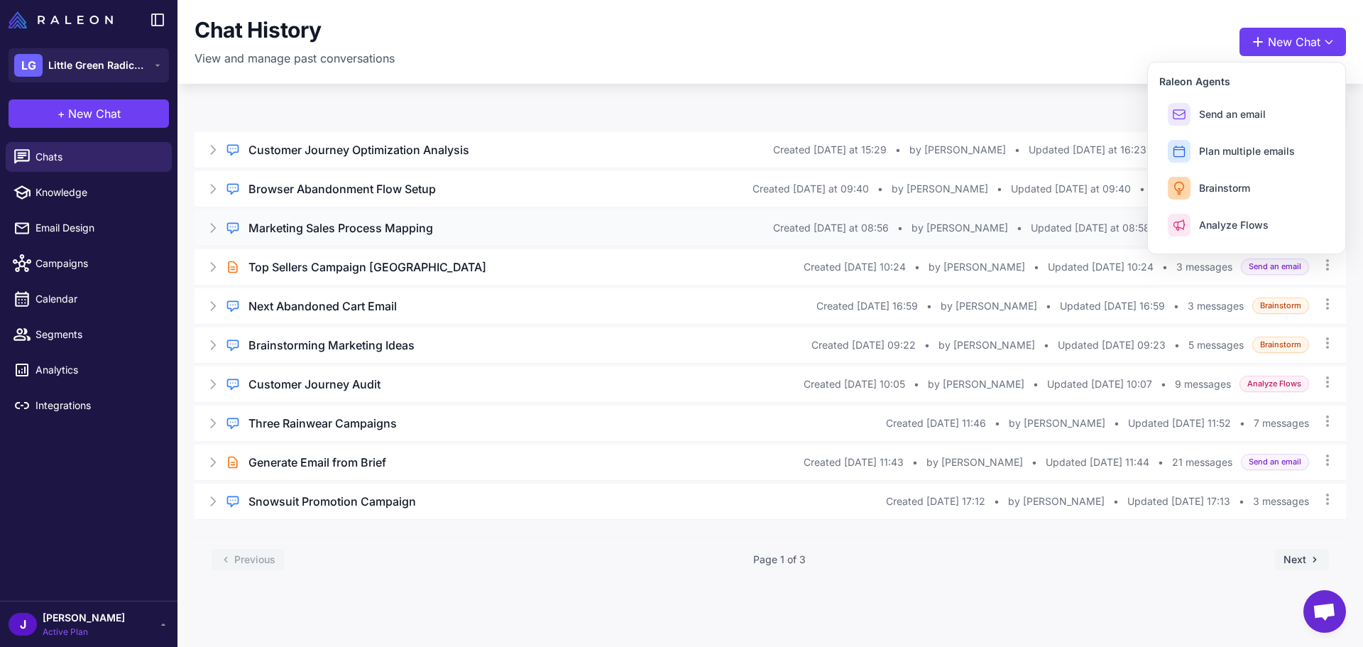
drag, startPoint x: 1220, startPoint y: 222, endPoint x: 1213, endPoint y: 222, distance: 7.8
click at [1221, 222] on span "Analyze Flows" at bounding box center [1234, 224] width 70 height 15
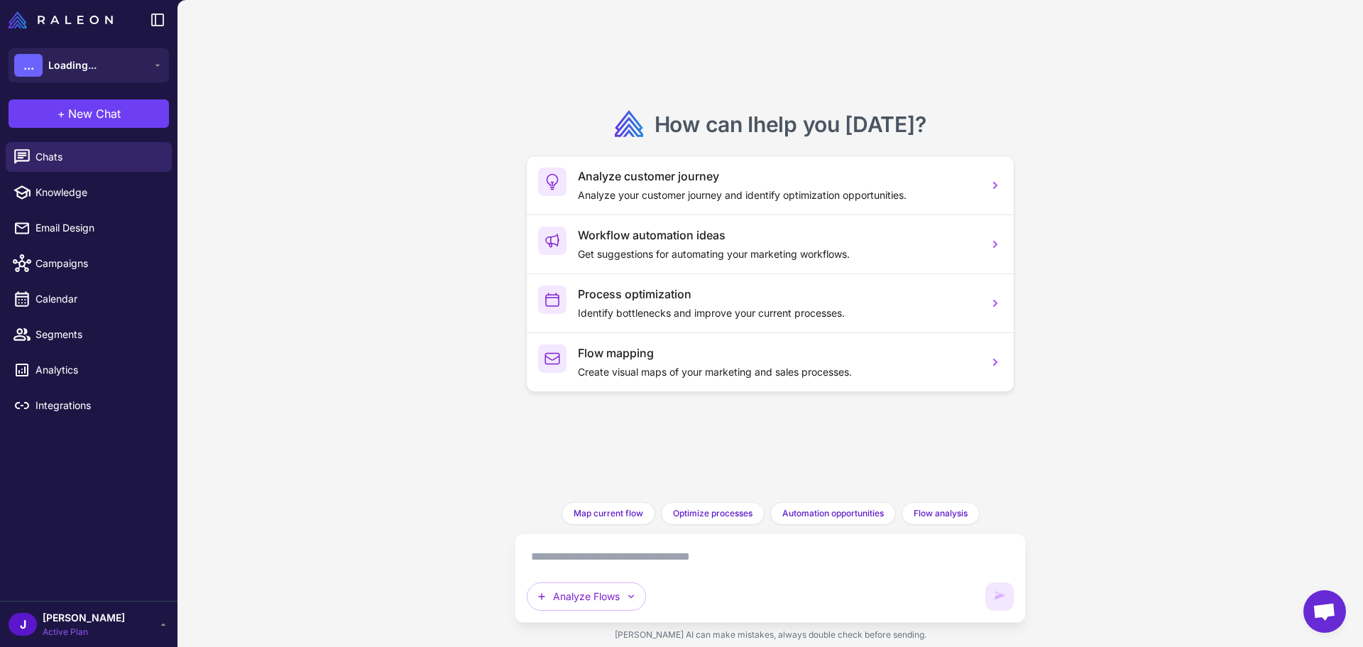
click at [587, 559] on textarea at bounding box center [770, 556] width 487 height 23
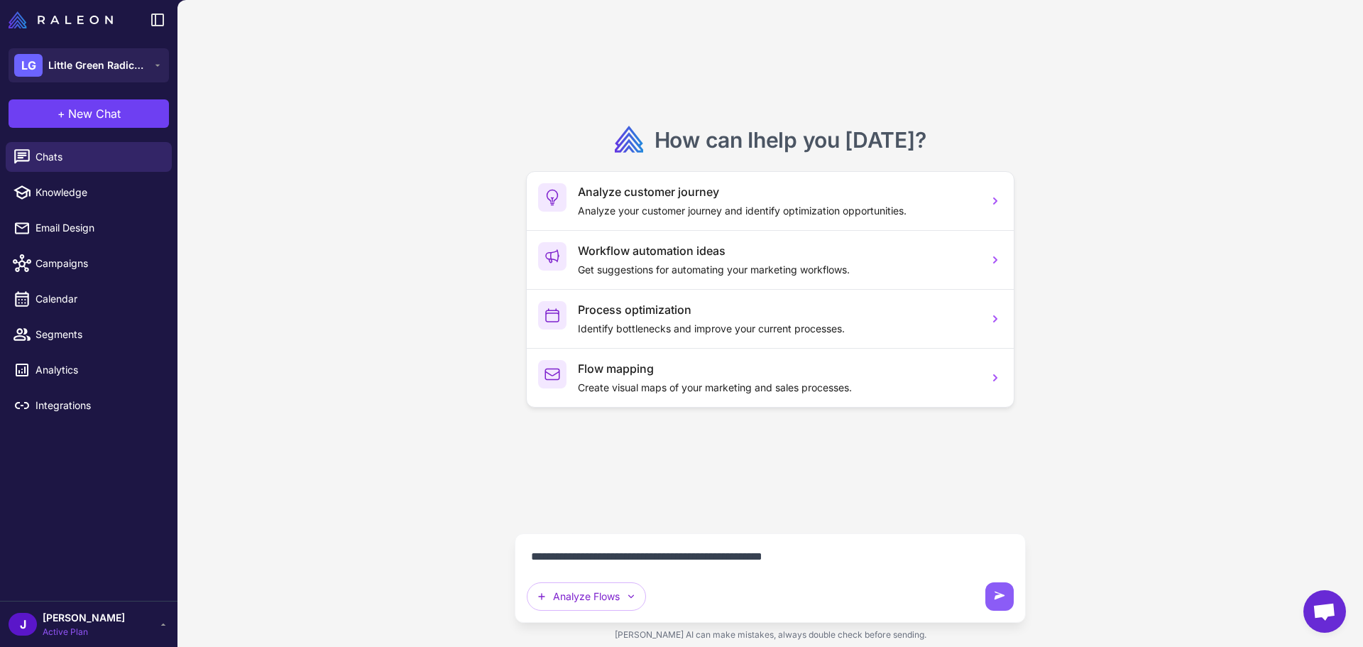
type textarea "**********"
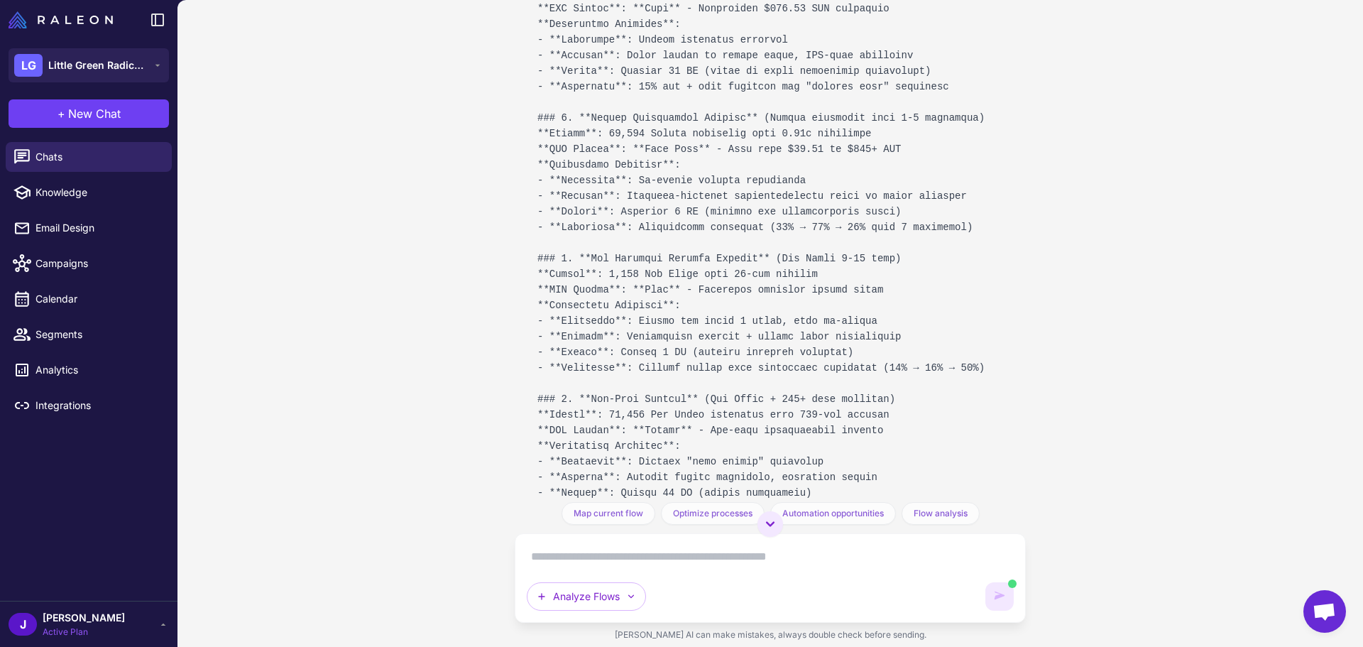
scroll to position [1181, 0]
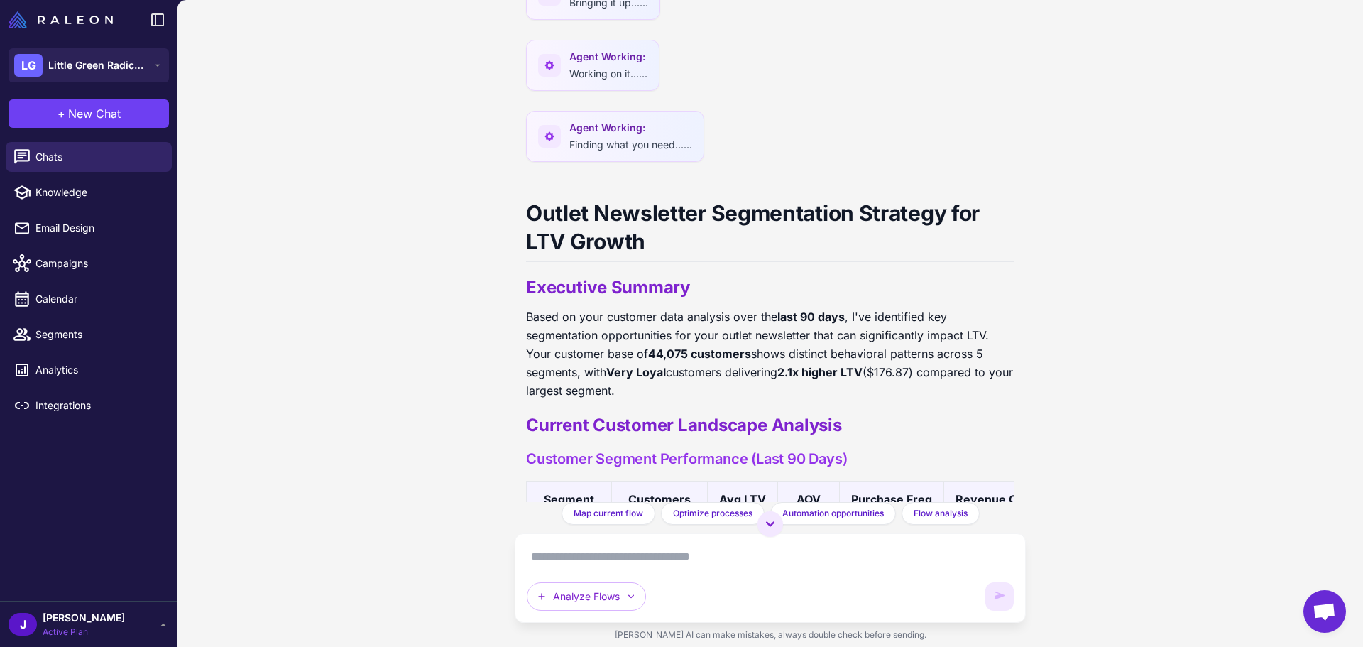
scroll to position [322, 0]
drag, startPoint x: 487, startPoint y: 212, endPoint x: 870, endPoint y: 589, distance: 537.1
click at [870, 589] on div "how could i segment our outlet news letter to build ltv I'll help you analyze y…" at bounding box center [770, 323] width 1186 height 647
click at [483, 188] on div "how could i segment our outlet news letter to build ltv I'll help you analyze y…" at bounding box center [770, 323] width 1186 height 647
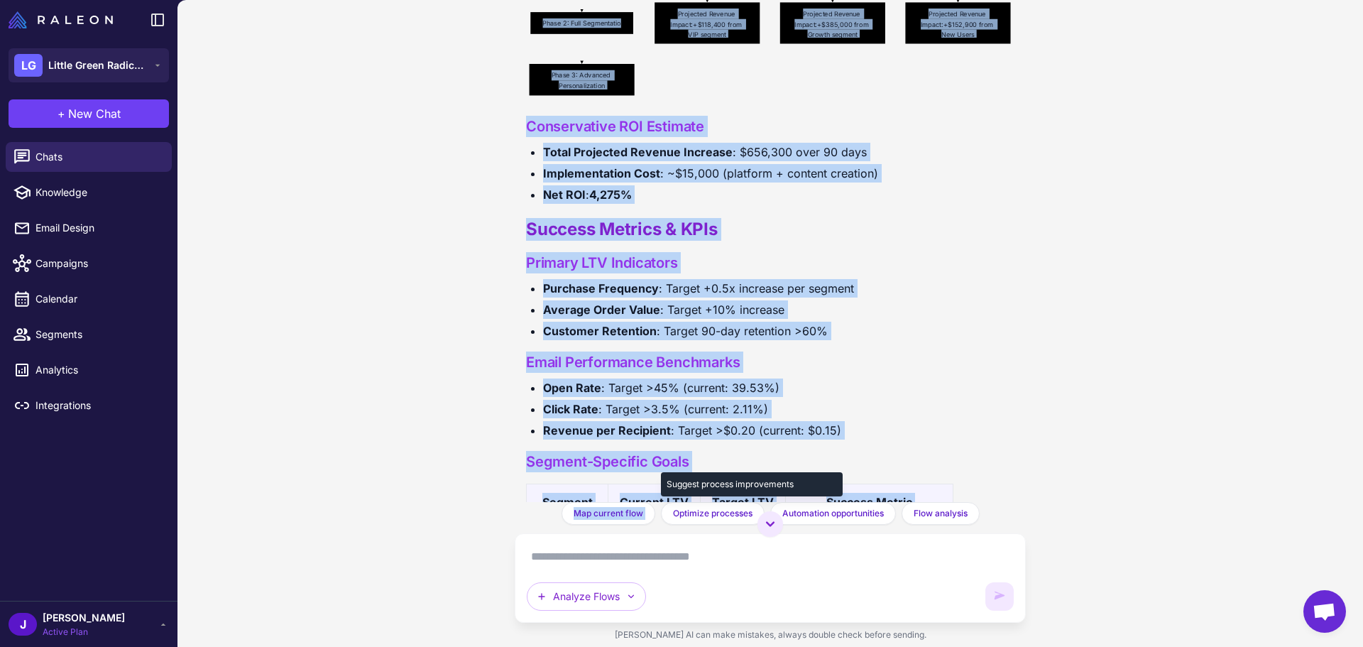
scroll to position [2735, 0]
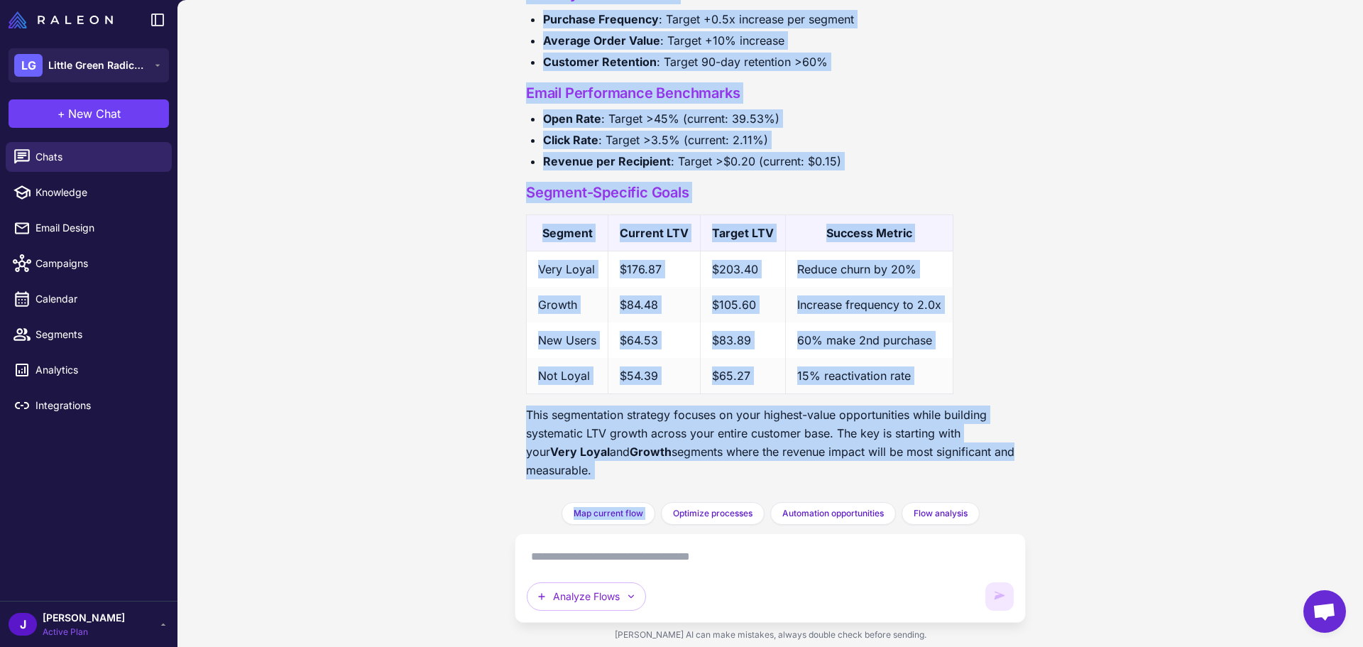
drag, startPoint x: 533, startPoint y: 178, endPoint x: 632, endPoint y: 500, distance: 336.4
click at [658, 515] on div "how could i segment our outlet news letter to build ltv I'll help you analyze y…" at bounding box center [770, 323] width 1186 height 647
copy div "Loremi Dolorsitam Consectetura Elitsedd eiu TEM Incidi Utlaboree Dolorem Aliqu …"
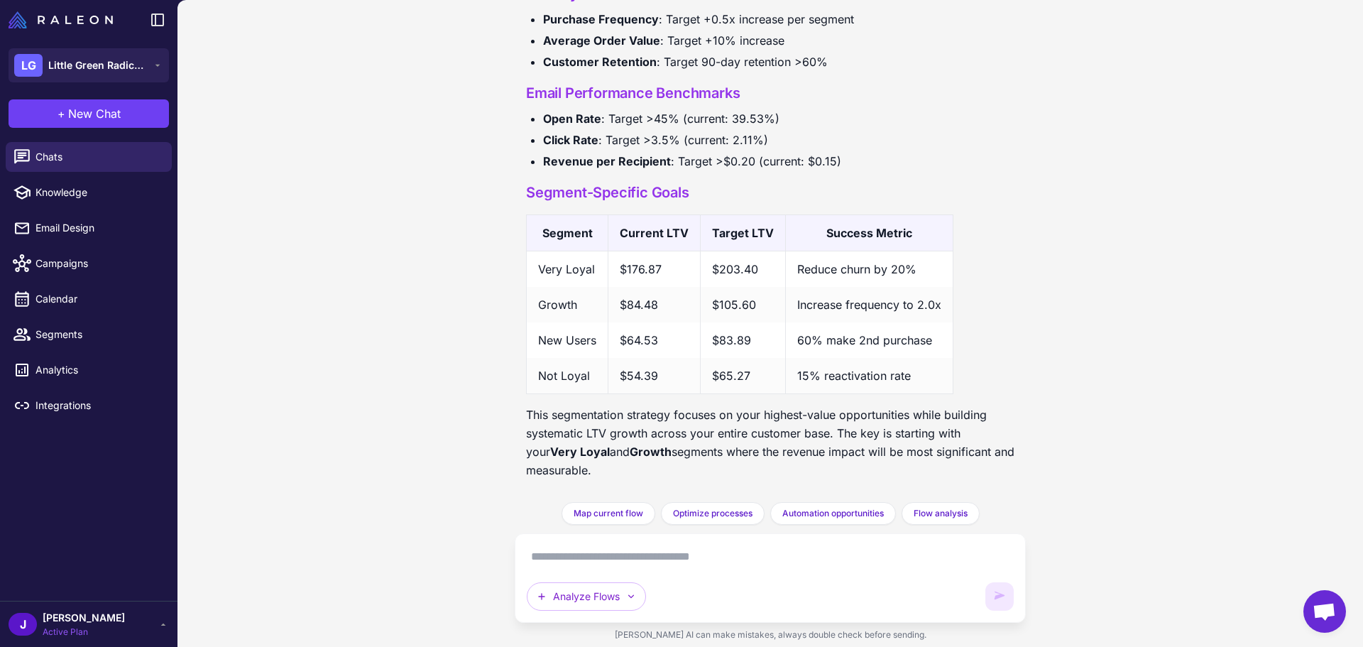
click at [576, 559] on textarea at bounding box center [770, 556] width 487 height 23
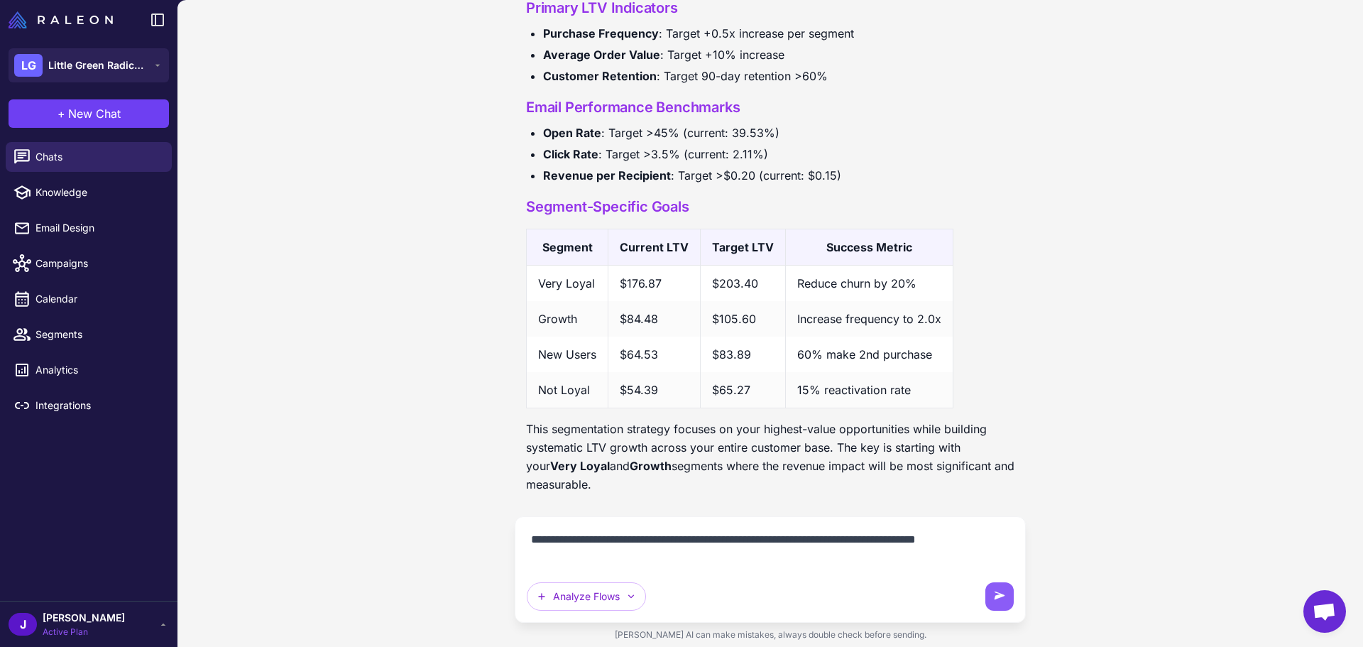
scroll to position [2721, 0]
type textarea "**********"
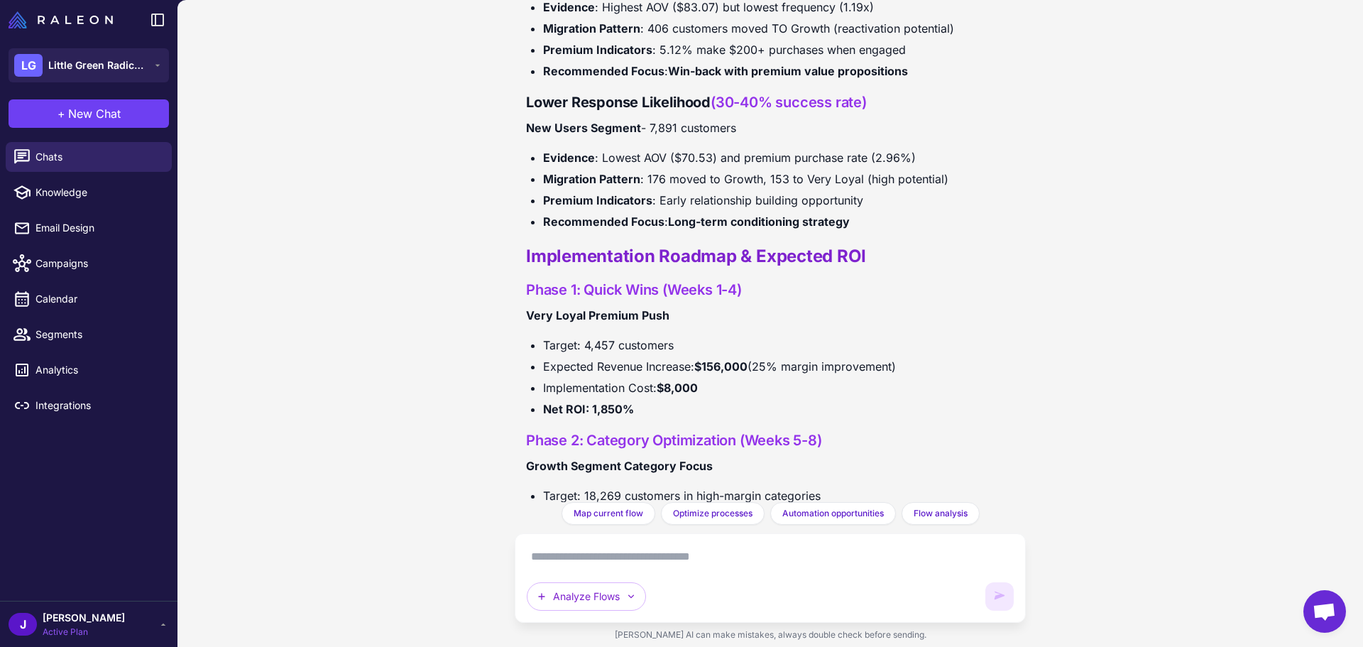
scroll to position [6737, 0]
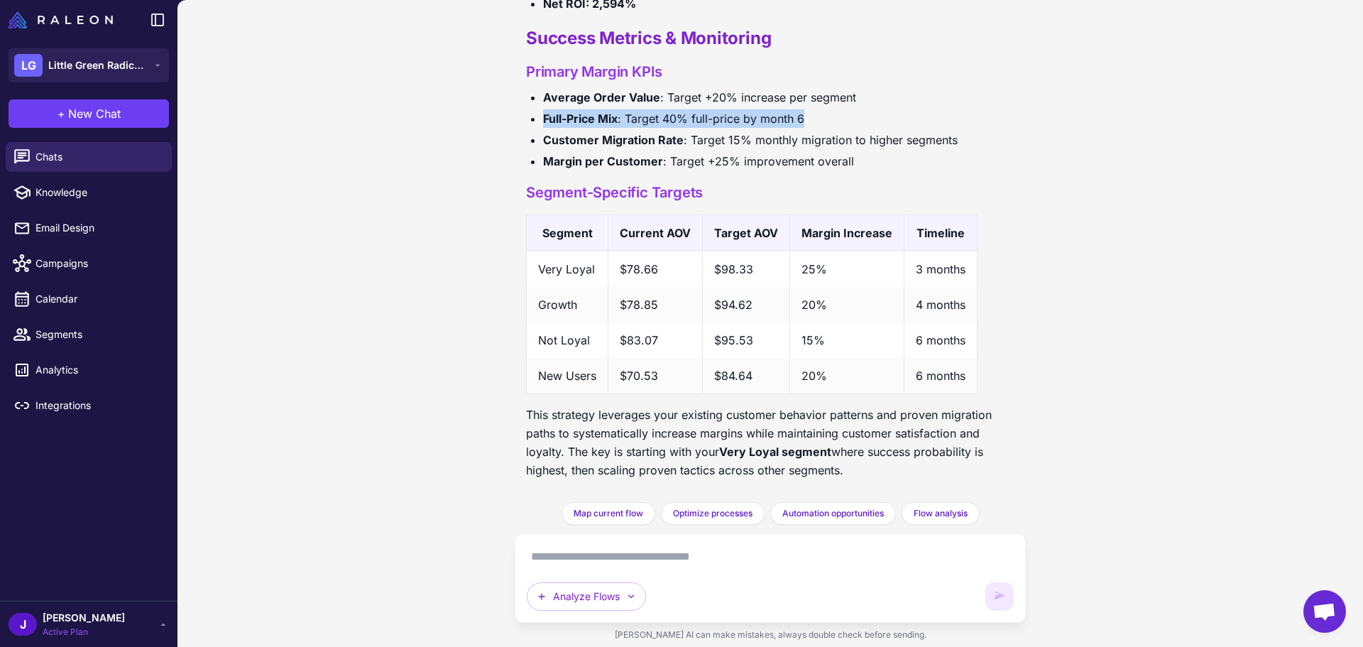
drag, startPoint x: 500, startPoint y: 118, endPoint x: 840, endPoint y: 117, distance: 339.3
click at [840, 117] on div "how could i segment our outlet news letter to build ltv I'll help you analyze y…" at bounding box center [770, 323] width 1186 height 647
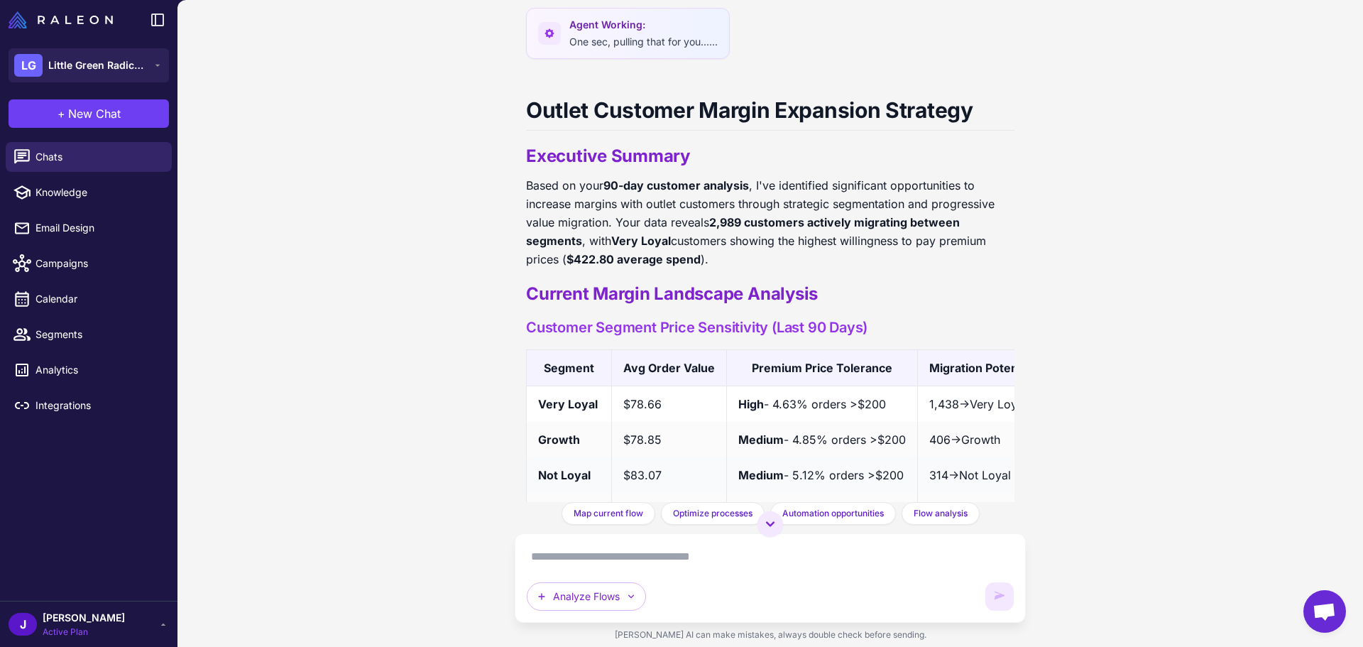
scroll to position [3638, 0]
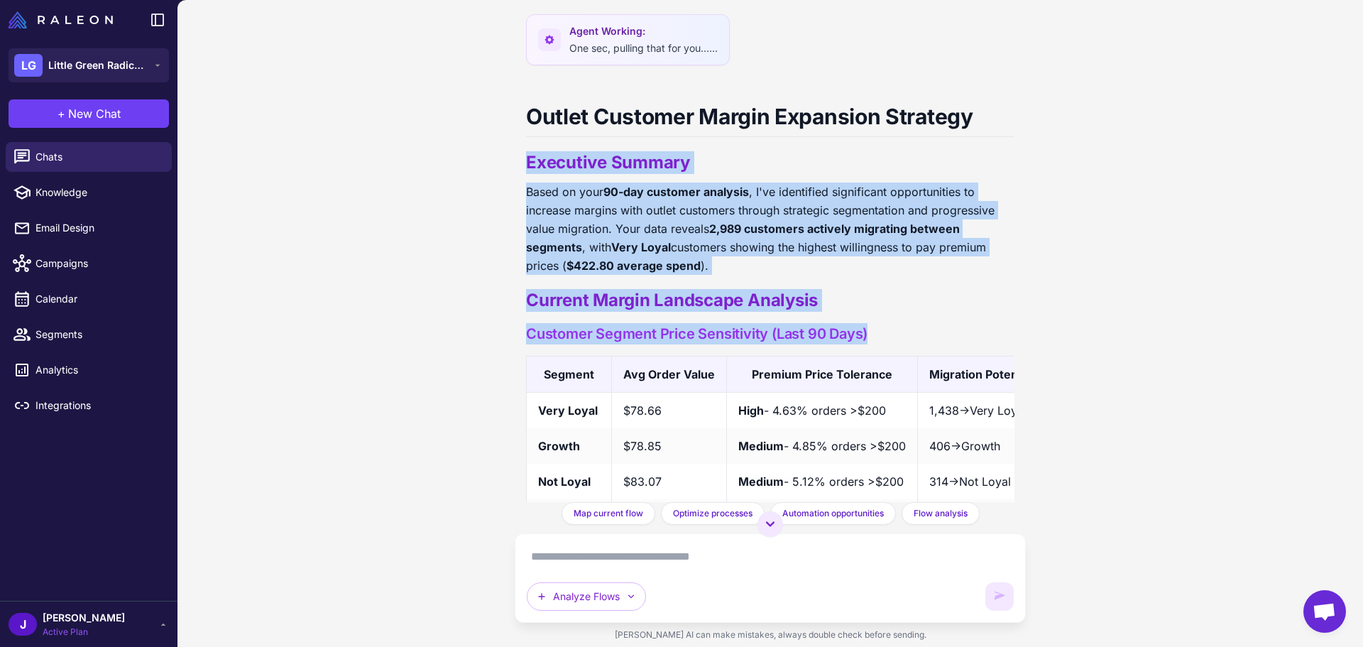
drag, startPoint x: 509, startPoint y: 186, endPoint x: 483, endPoint y: 481, distance: 295.8
click at [485, 496] on div "how could i segment our outlet news letter to build ltv I'll help you analyze y…" at bounding box center [770, 323] width 1186 height 647
click at [1175, 344] on div "how could i segment our outlet news letter to build ltv I'll help you analyze y…" at bounding box center [770, 323] width 1186 height 647
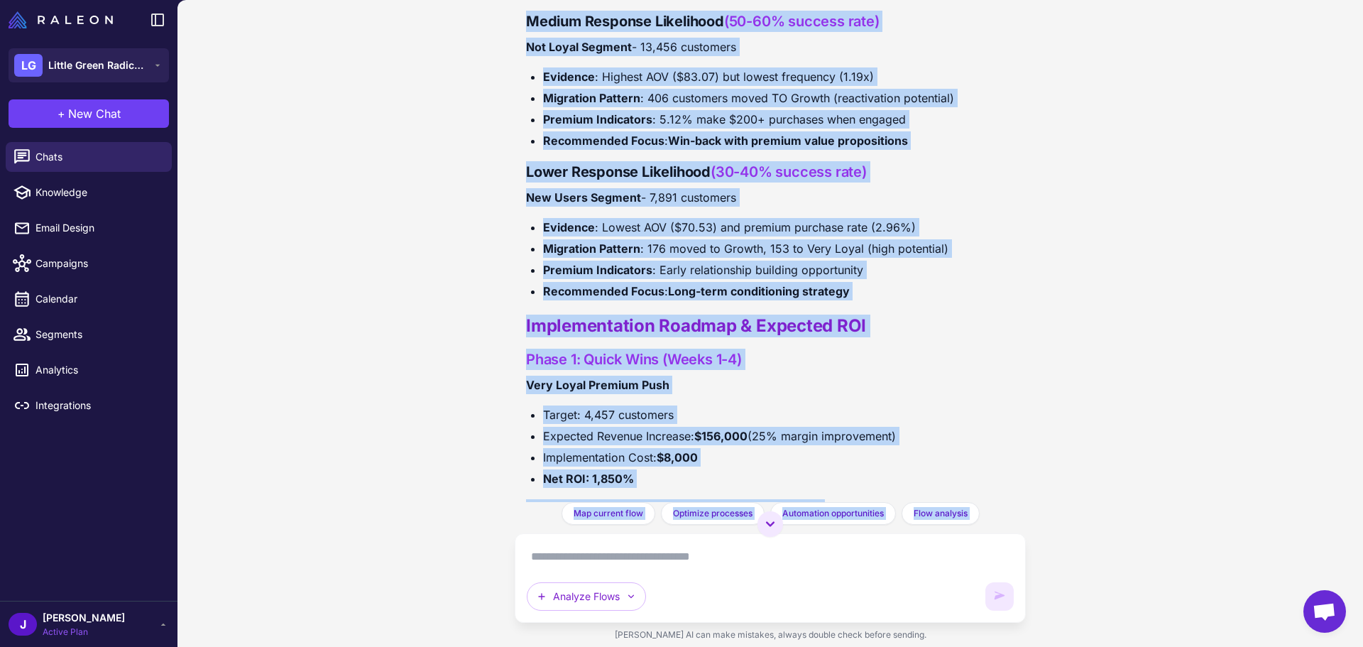
scroll to position [6737, 0]
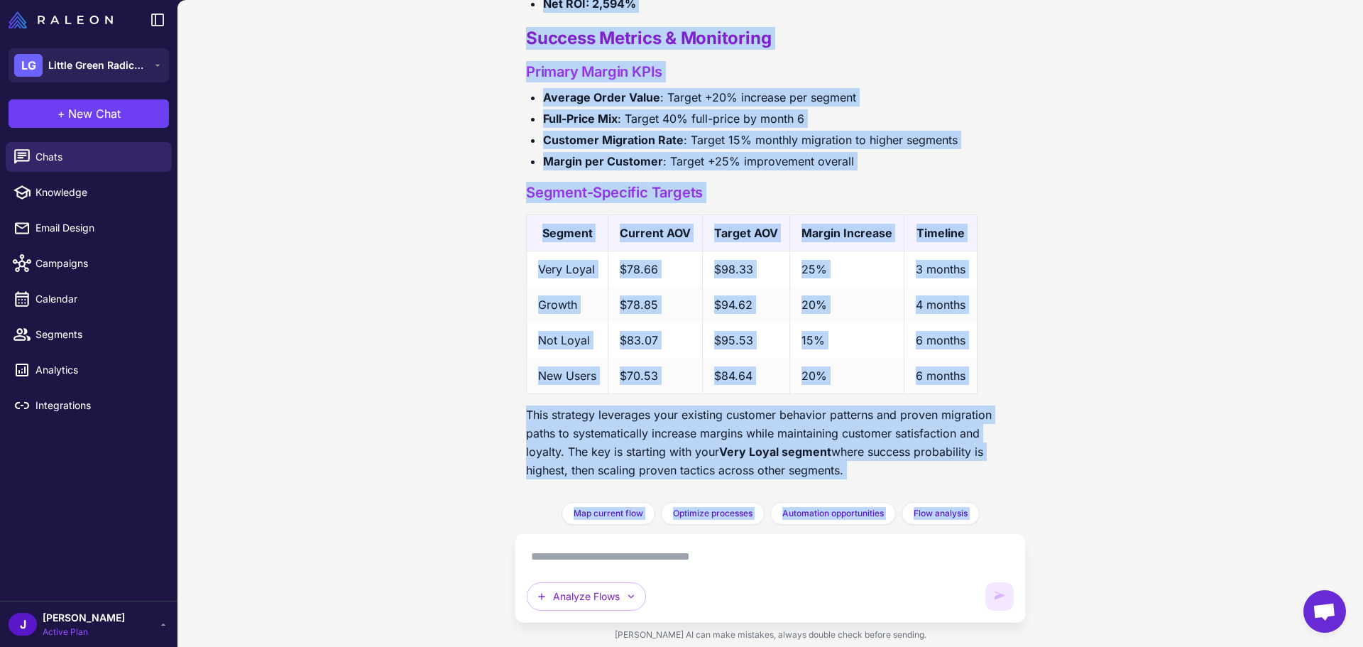
drag, startPoint x: 525, startPoint y: 181, endPoint x: 860, endPoint y: 491, distance: 456.1
click at [860, 491] on div "how could i segment our outlet news letter to build ltv I'll help you analyze y…" at bounding box center [770, 251] width 511 height 502
copy div "Loremipsu Dolorsi Ametc ad elit 82-sed doeiusmo temporin , U'la etdolorema aliq…"
